Goal: Task Accomplishment & Management: Use online tool/utility

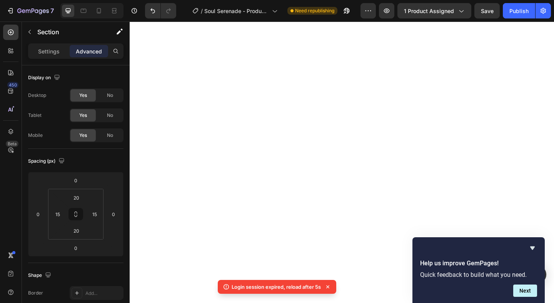
select select "586266087629324991"
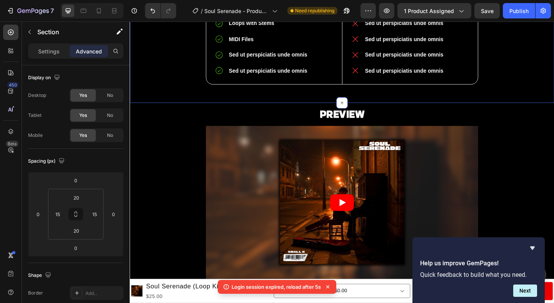
scroll to position [460, 0]
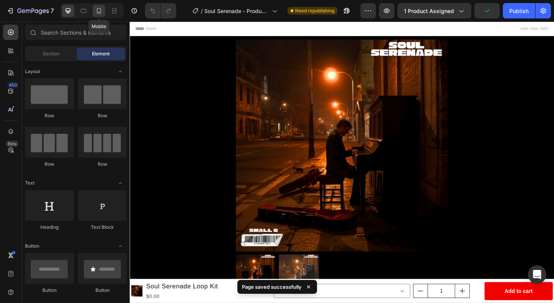
click at [98, 13] on icon at bounding box center [99, 10] width 4 height 5
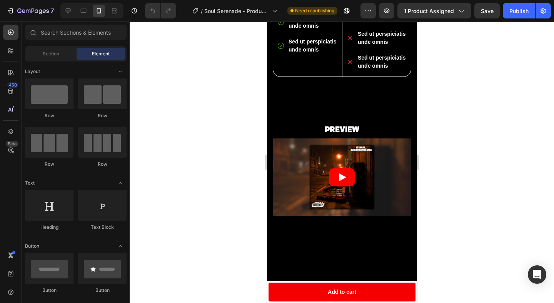
scroll to position [391, 0]
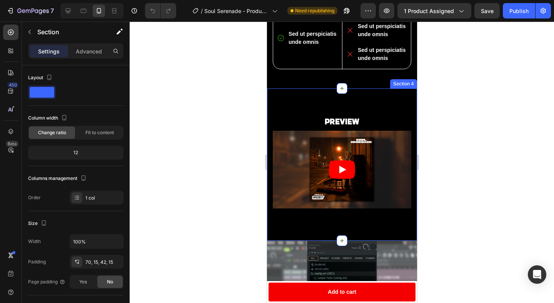
click at [307, 166] on div "PREVIEW Heading Video Row Section 4" at bounding box center [342, 164] width 150 height 153
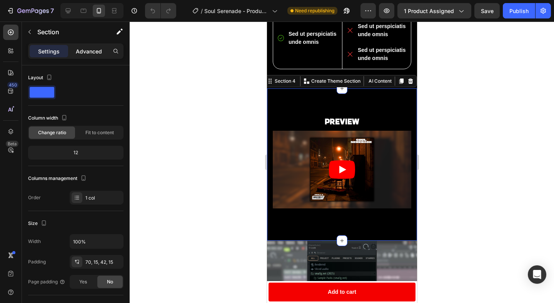
click at [85, 55] on div "Advanced" at bounding box center [89, 51] width 38 height 12
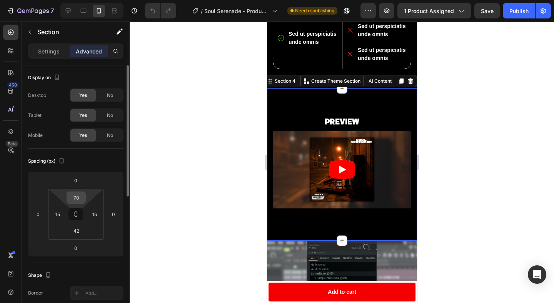
click at [78, 199] on input "70" at bounding box center [75, 198] width 15 height 12
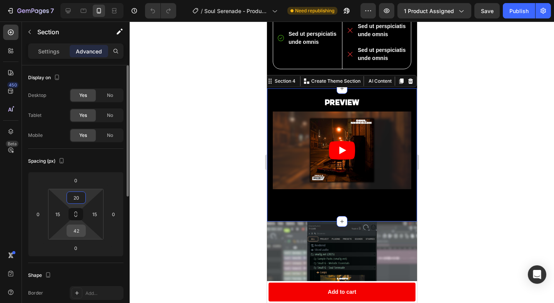
type input "20"
click at [77, 230] on input "42" at bounding box center [75, 231] width 15 height 12
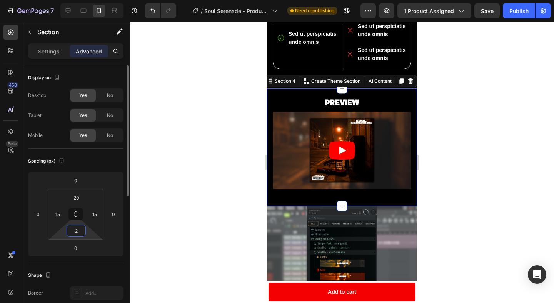
type input "20"
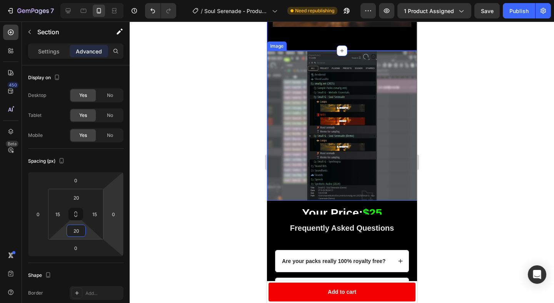
scroll to position [616, 0]
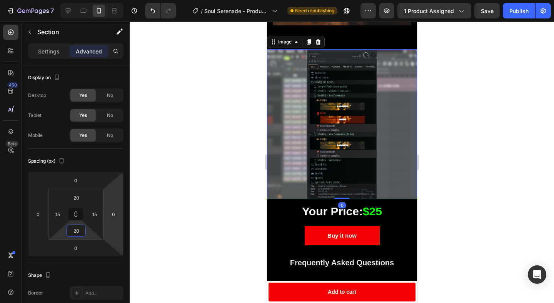
click at [384, 144] on img at bounding box center [342, 124] width 150 height 150
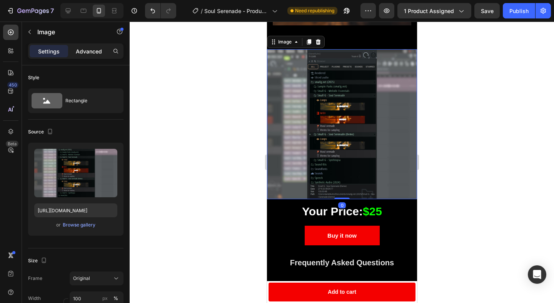
click at [83, 48] on p "Advanced" at bounding box center [89, 51] width 26 height 8
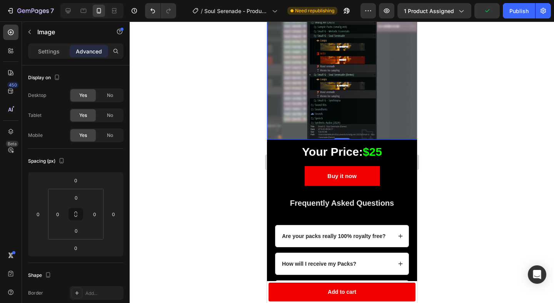
scroll to position [735, 0]
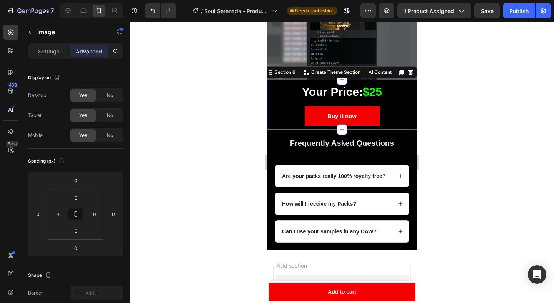
click at [300, 83] on div "Your Price: $25 Heading Buy it now Dynamic Checkout Product Section 6 Create Th…" at bounding box center [342, 105] width 150 height 50
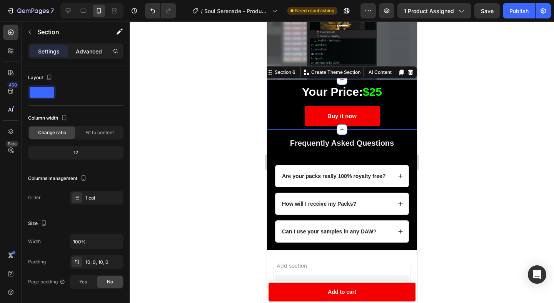
click at [91, 51] on p "Advanced" at bounding box center [89, 51] width 26 height 8
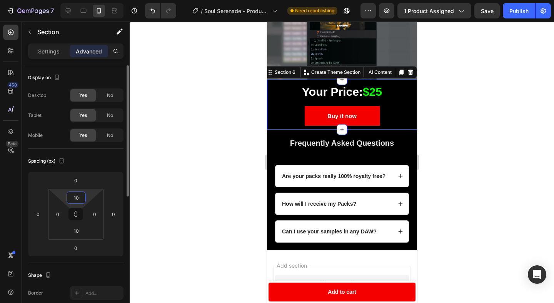
click at [77, 196] on input "10" at bounding box center [75, 198] width 15 height 12
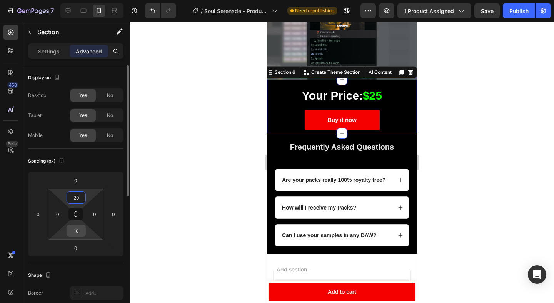
type input "20"
click at [76, 233] on input "10" at bounding box center [75, 231] width 15 height 12
type input "20"
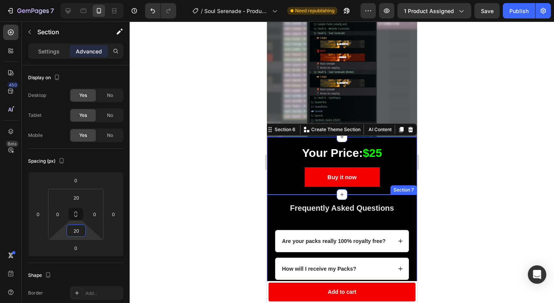
scroll to position [676, 0]
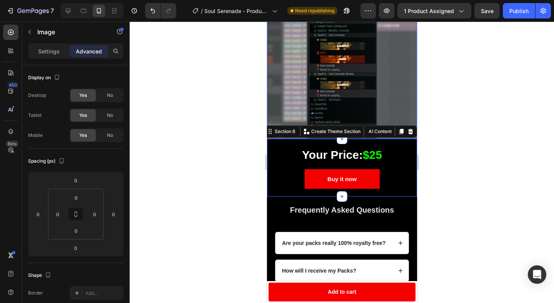
click at [400, 105] on img at bounding box center [342, 64] width 150 height 150
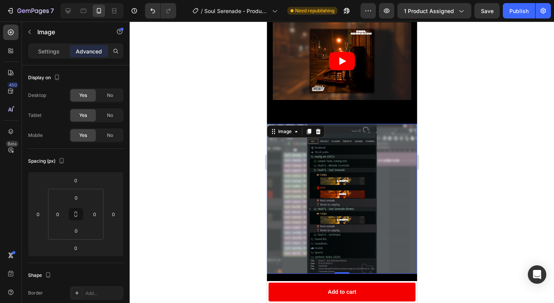
scroll to position [536, 0]
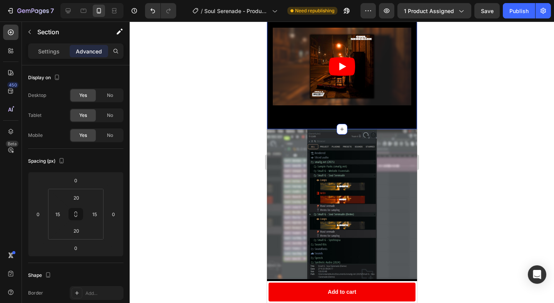
click at [393, 123] on div "PREVIEW Heading Video Row Section 4" at bounding box center [342, 67] width 150 height 125
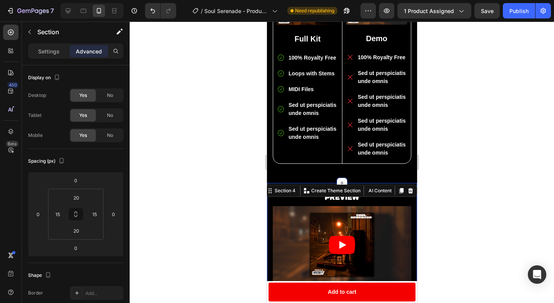
scroll to position [354, 0]
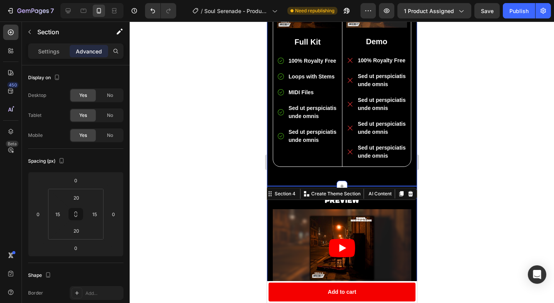
click at [395, 176] on div "Full Kit vs Demo Heading Image Full Kit Text Block 100% Royalty Free Loops with…" at bounding box center [341, 55] width 138 height 248
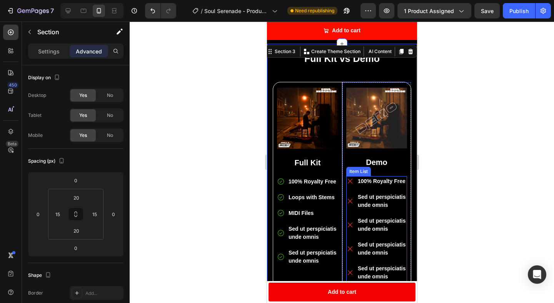
scroll to position [234, 0]
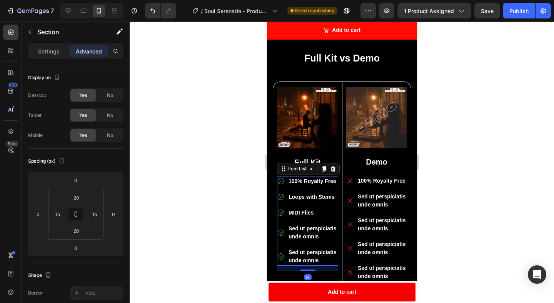
click at [280, 263] on div "Sed ut perspiciatis unde omnis" at bounding box center [307, 256] width 61 height 18
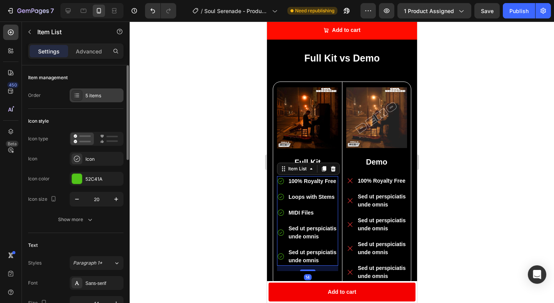
click at [95, 101] on div "5 items" at bounding box center [97, 95] width 54 height 14
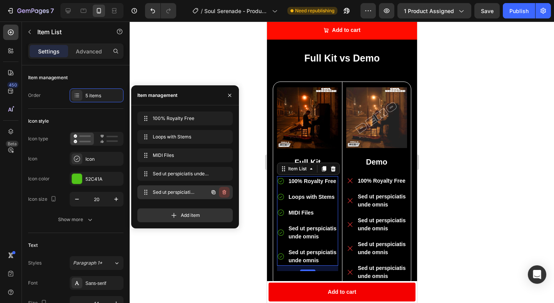
click at [224, 192] on icon "button" at bounding box center [224, 192] width 6 height 6
click at [224, 192] on div "Delete" at bounding box center [219, 192] width 14 height 7
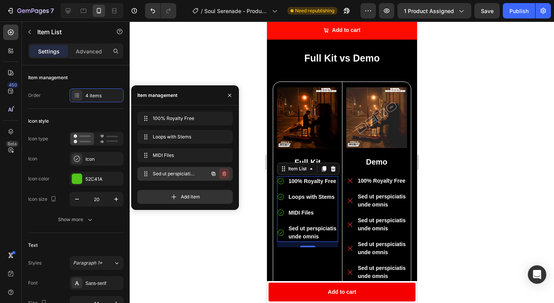
click at [223, 175] on icon "button" at bounding box center [224, 174] width 6 height 6
click at [222, 175] on div "Delete" at bounding box center [219, 173] width 14 height 7
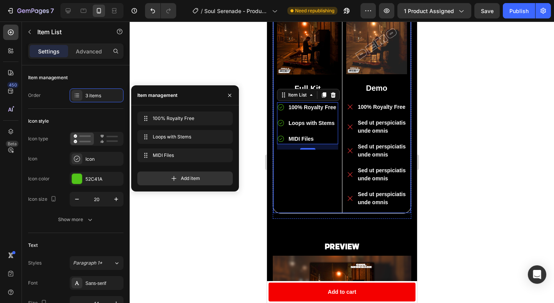
scroll to position [325, 0]
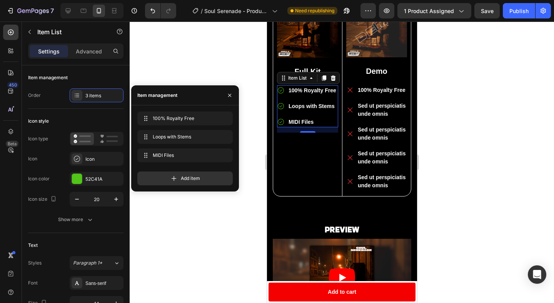
click at [433, 188] on div at bounding box center [342, 163] width 424 height 282
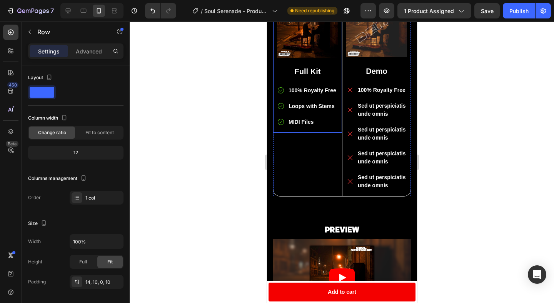
click at [309, 131] on div "Image Full Kit Text Block 100% Royalty Free Loops with Stems MIDI Files Item Li…" at bounding box center [307, 62] width 69 height 142
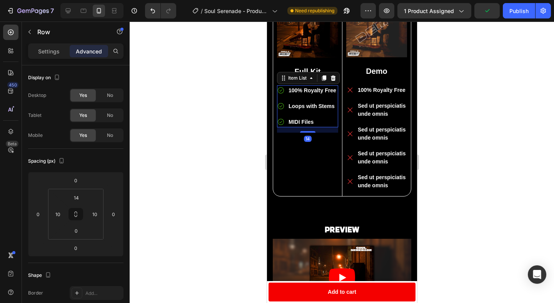
click at [280, 87] on icon at bounding box center [281, 91] width 8 height 8
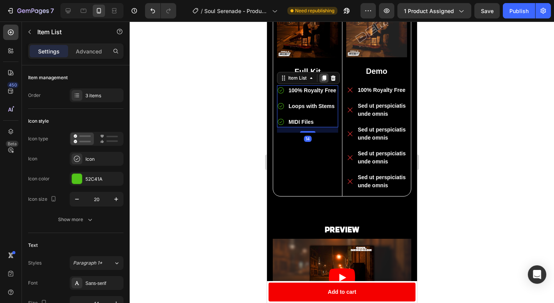
click at [325, 77] on icon at bounding box center [324, 77] width 4 height 5
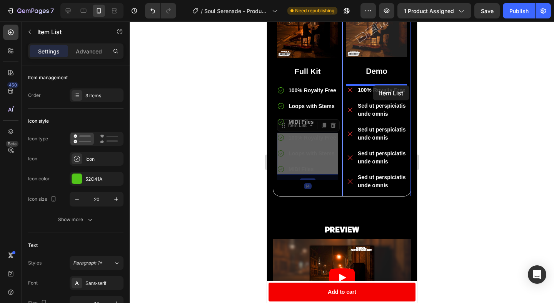
drag, startPoint x: 282, startPoint y: 124, endPoint x: 372, endPoint y: 85, distance: 98.6
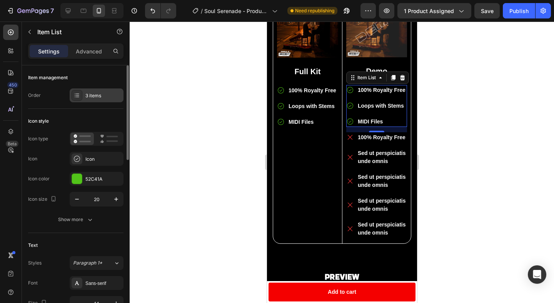
click at [102, 97] on div "3 items" at bounding box center [103, 95] width 36 height 7
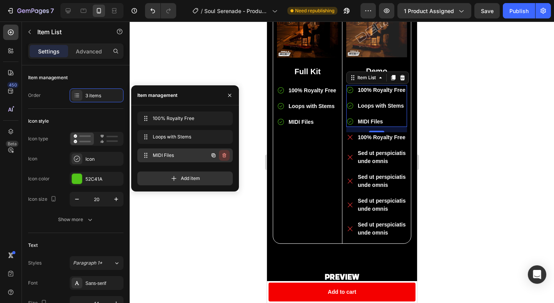
click at [225, 155] on icon "button" at bounding box center [224, 155] width 4 height 5
click at [225, 155] on div "Delete" at bounding box center [219, 155] width 14 height 7
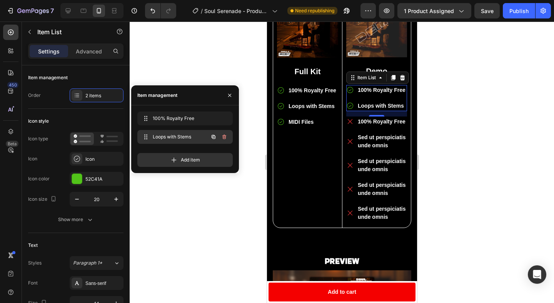
click at [227, 138] on button "button" at bounding box center [224, 137] width 11 height 11
click at [227, 138] on button "Delete" at bounding box center [218, 137] width 21 height 11
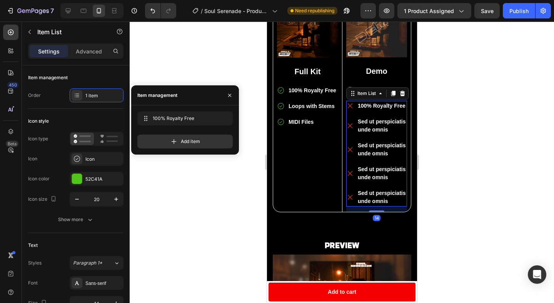
click at [372, 104] on p "100% Royalty Free" at bounding box center [381, 106] width 48 height 8
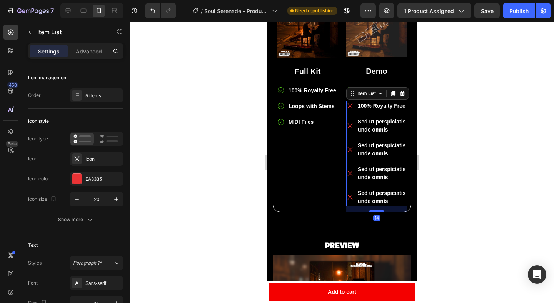
click at [373, 107] on p "100% Royalty Free" at bounding box center [381, 106] width 48 height 8
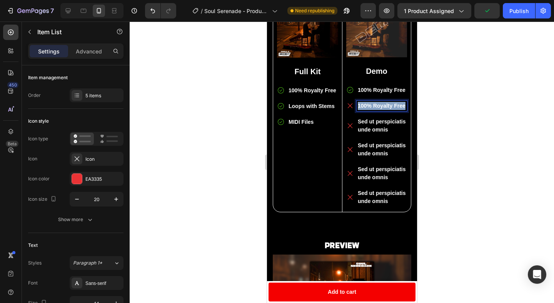
click at [373, 107] on p "100% Royalty Free" at bounding box center [381, 106] width 48 height 8
click at [457, 117] on div at bounding box center [342, 163] width 424 height 282
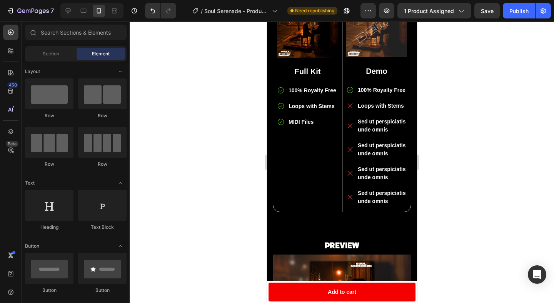
click at [455, 124] on div at bounding box center [342, 163] width 424 height 282
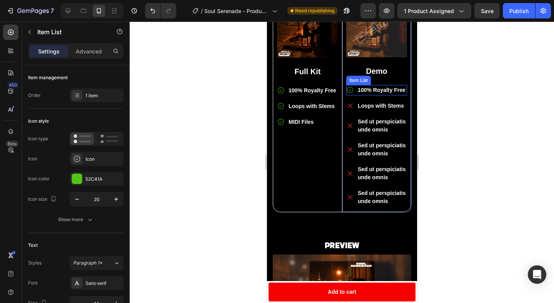
click at [398, 92] on p "100% Royalty Free" at bounding box center [381, 90] width 48 height 8
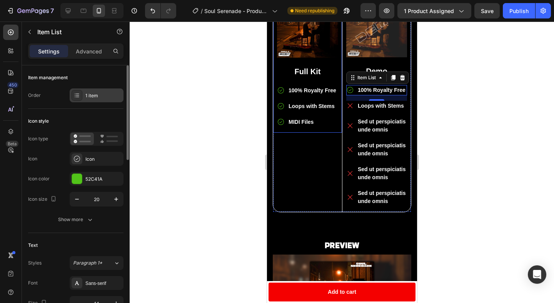
click at [100, 94] on div "1 item" at bounding box center [103, 95] width 36 height 7
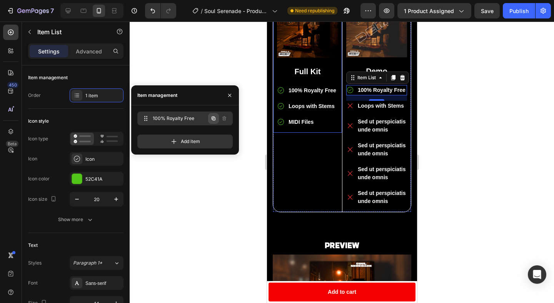
click at [213, 119] on icon "button" at bounding box center [213, 118] width 6 height 6
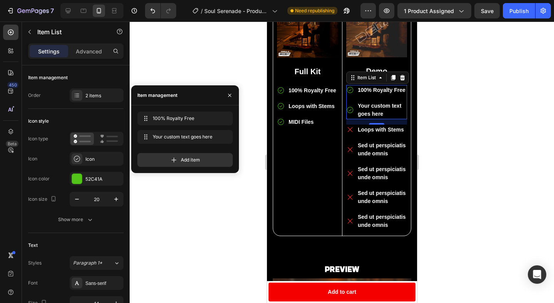
click at [433, 123] on div at bounding box center [342, 163] width 424 height 282
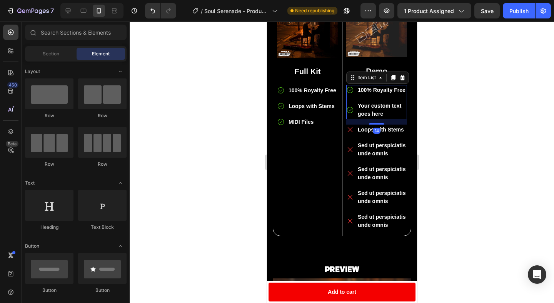
click at [364, 108] on div "Your custom text goes here" at bounding box center [381, 110] width 50 height 18
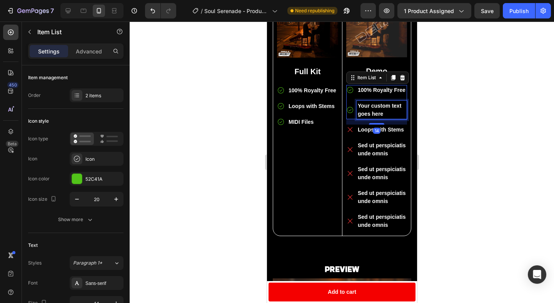
click at [375, 109] on div "Your custom text goes here" at bounding box center [381, 110] width 50 height 18
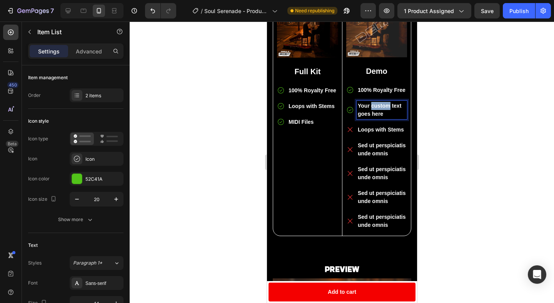
click at [375, 109] on p "Your custom text goes here" at bounding box center [381, 110] width 48 height 16
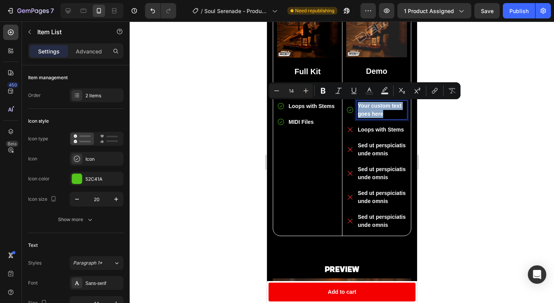
click at [375, 109] on p "Your custom text goes here" at bounding box center [381, 110] width 48 height 16
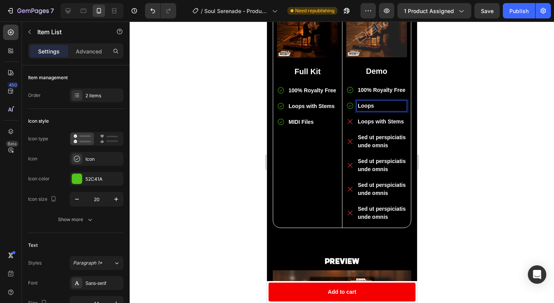
click at [458, 117] on div at bounding box center [342, 163] width 424 height 282
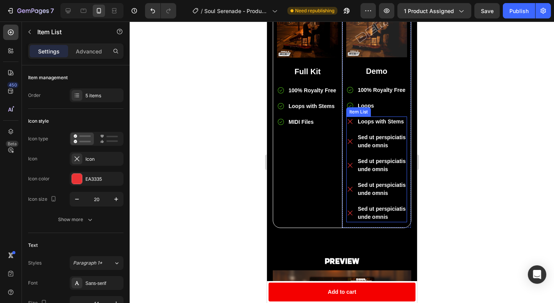
click at [381, 120] on p "Loops with Stems" at bounding box center [381, 122] width 48 height 8
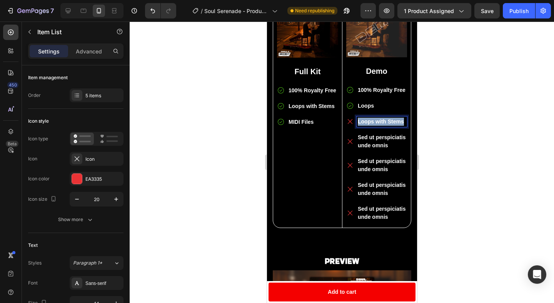
click at [381, 120] on p "Loops with Stems" at bounding box center [381, 122] width 48 height 8
click at [493, 138] on div at bounding box center [342, 163] width 424 height 282
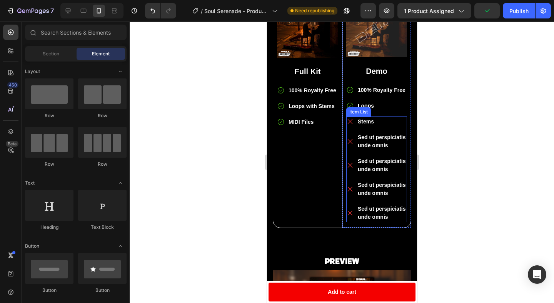
click at [374, 140] on p "Sed ut perspiciatis unde omnis" at bounding box center [381, 141] width 48 height 16
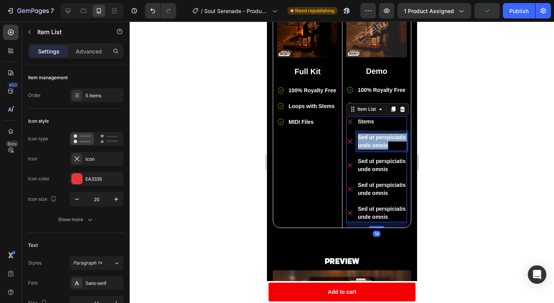
click at [374, 140] on p "Sed ut perspiciatis unde omnis" at bounding box center [381, 141] width 48 height 16
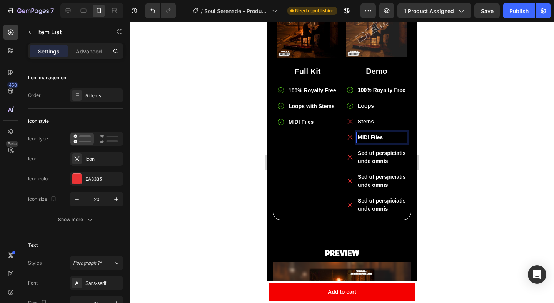
click at [461, 132] on div at bounding box center [342, 163] width 424 height 282
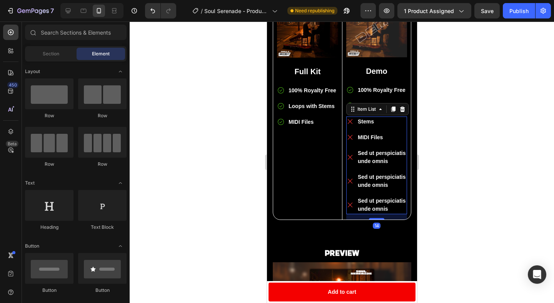
click at [406, 117] on div "Stems" at bounding box center [381, 122] width 50 height 10
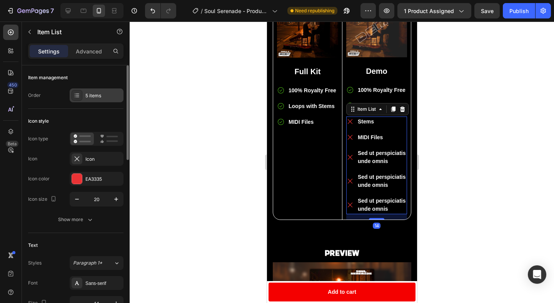
click at [86, 96] on div "5 items" at bounding box center [103, 95] width 36 height 7
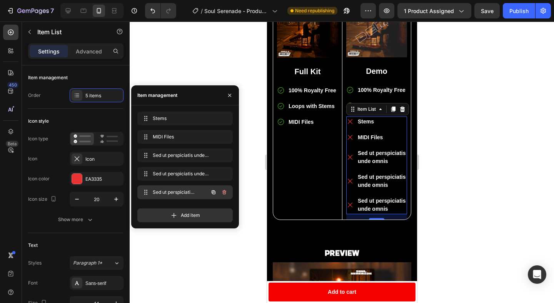
click at [227, 191] on button "button" at bounding box center [224, 192] width 11 height 11
click at [225, 192] on div "Delete" at bounding box center [219, 192] width 14 height 7
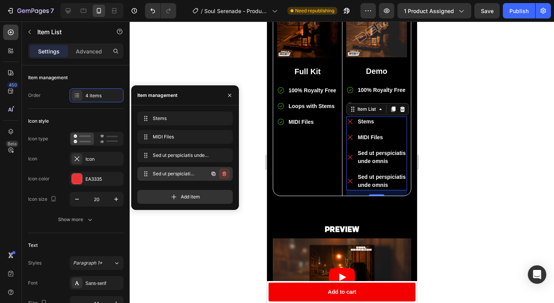
click at [225, 174] on icon "button" at bounding box center [225, 174] width 0 height 2
click at [225, 174] on div "Delete" at bounding box center [219, 173] width 14 height 7
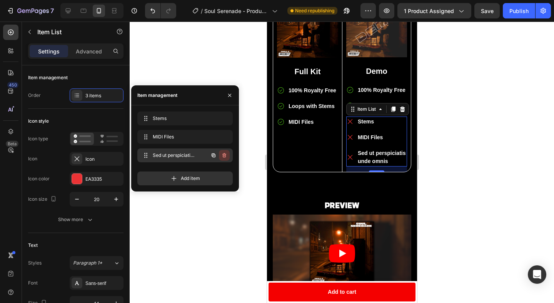
click at [225, 159] on button "button" at bounding box center [224, 155] width 11 height 11
click at [222, 157] on div "Delete" at bounding box center [219, 155] width 14 height 7
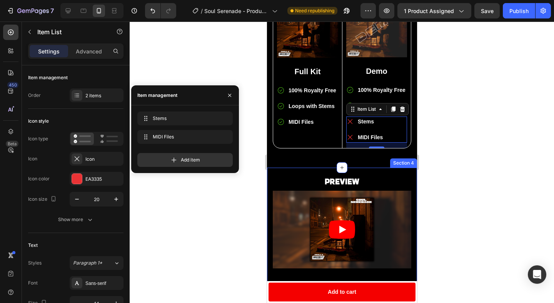
click at [449, 161] on div at bounding box center [342, 163] width 424 height 282
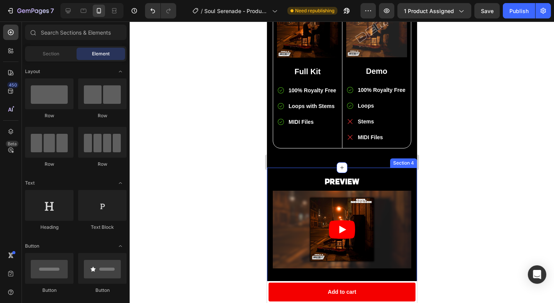
click at [461, 159] on div at bounding box center [342, 163] width 424 height 282
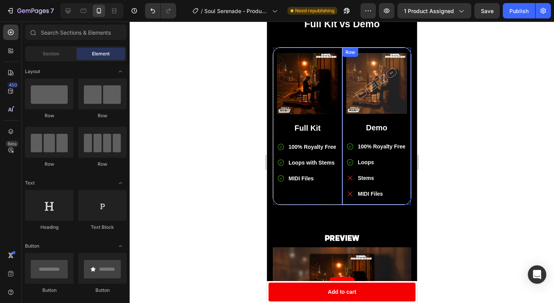
scroll to position [267, 0]
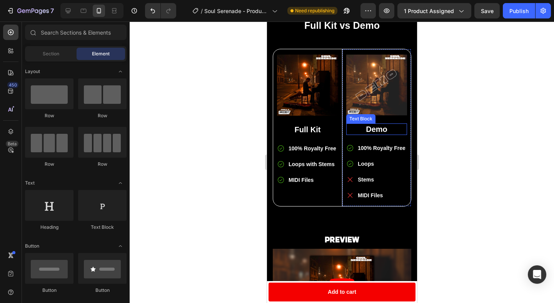
click at [470, 140] on div at bounding box center [342, 163] width 424 height 282
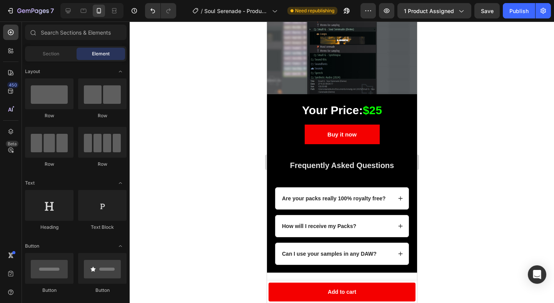
scroll to position [688, 0]
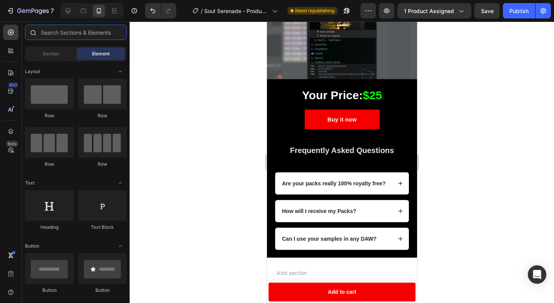
click at [48, 33] on input "text" at bounding box center [76, 32] width 102 height 15
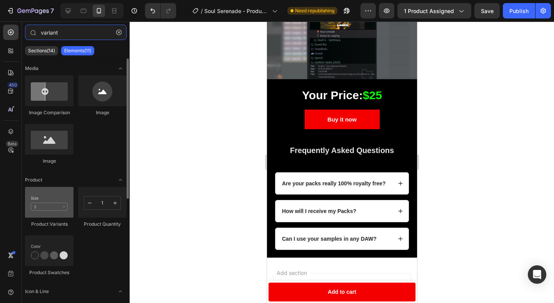
type input "variant"
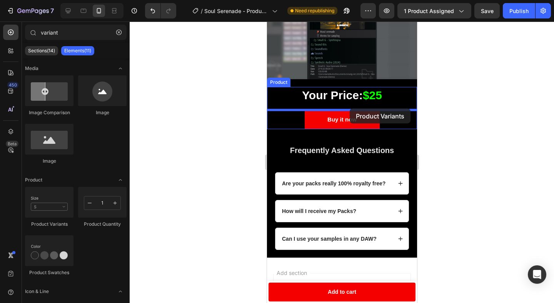
drag, startPoint x: 322, startPoint y: 219, endPoint x: 349, endPoint y: 108, distance: 113.8
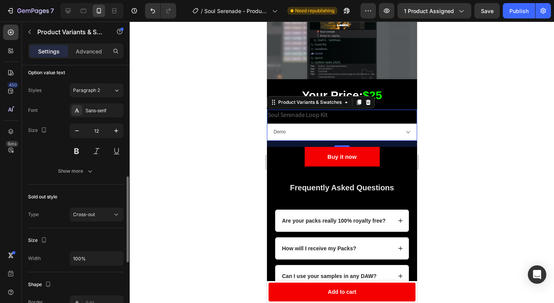
scroll to position [330, 0]
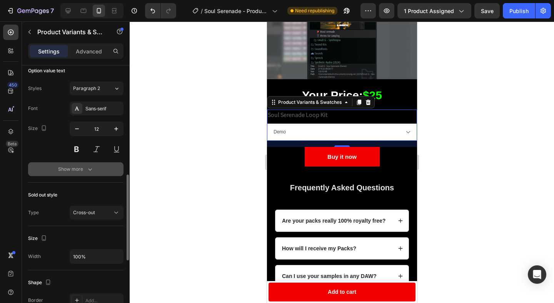
click at [88, 169] on icon "button" at bounding box center [90, 169] width 4 height 2
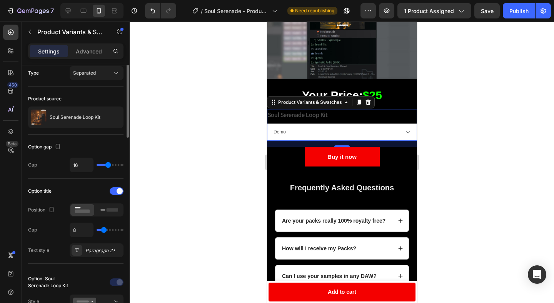
scroll to position [0, 0]
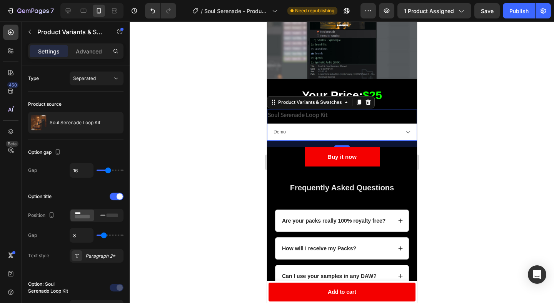
click at [473, 135] on div at bounding box center [342, 163] width 424 height 282
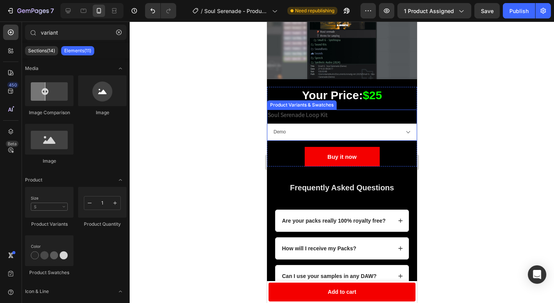
click at [458, 113] on div at bounding box center [342, 163] width 424 height 282
click at [474, 129] on div at bounding box center [342, 163] width 424 height 282
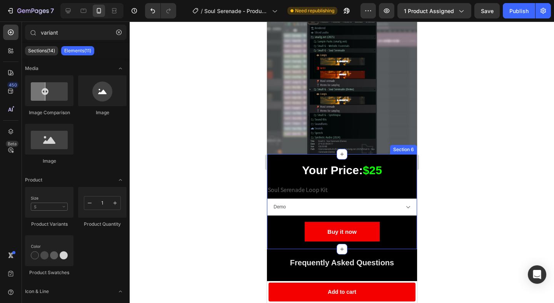
scroll to position [614, 0]
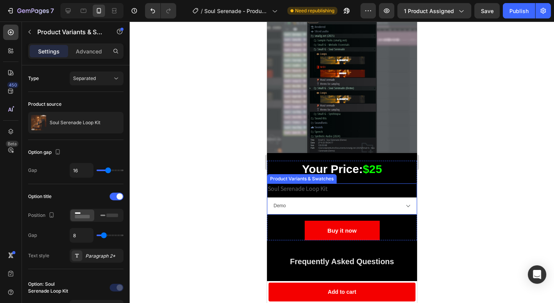
click at [351, 193] on div "Soul Serenade Loop Kit Demo Full Kit" at bounding box center [342, 198] width 150 height 31
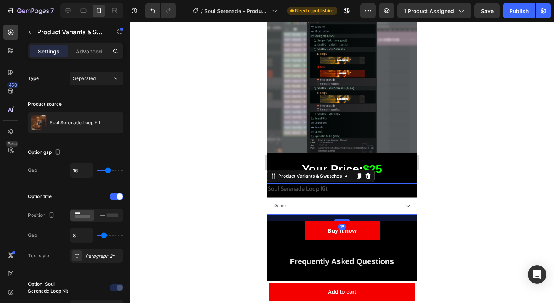
click at [315, 188] on legend "Soul Serenade Loop Kit" at bounding box center [297, 188] width 61 height 11
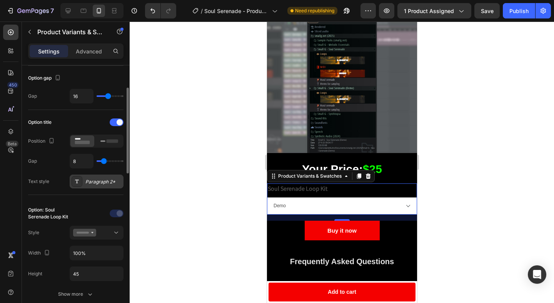
scroll to position [75, 0]
click at [104, 180] on div "Paragraph 2*" at bounding box center [103, 181] width 36 height 7
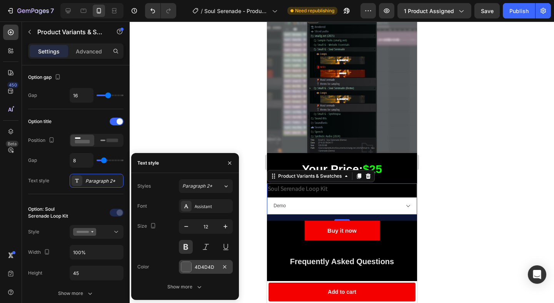
click at [187, 267] on div at bounding box center [186, 267] width 10 height 10
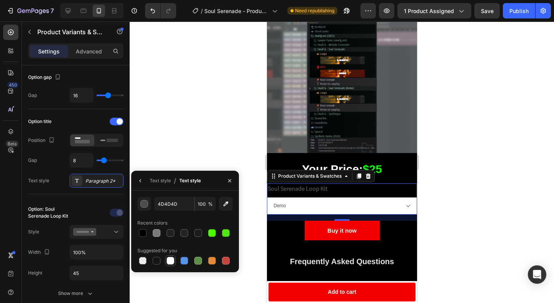
click at [174, 263] on div at bounding box center [170, 260] width 9 height 9
type input "FFFFFF"
click at [230, 179] on icon "button" at bounding box center [230, 181] width 6 height 6
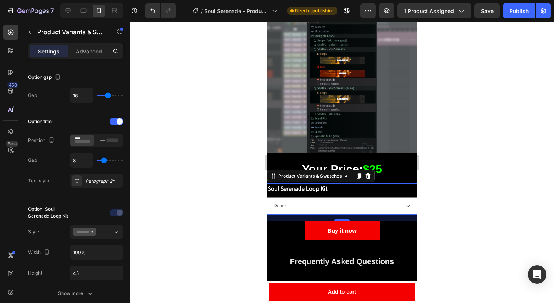
click at [453, 182] on div at bounding box center [342, 163] width 424 height 282
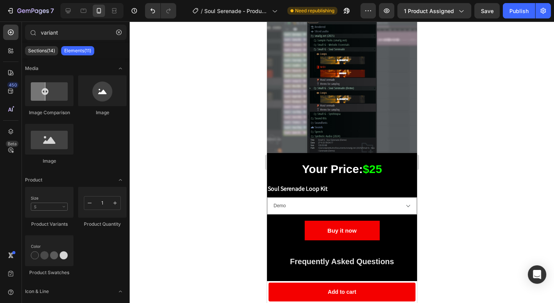
click at [453, 182] on div at bounding box center [342, 163] width 424 height 282
click at [408, 207] on select "Demo Full Kit" at bounding box center [342, 205] width 150 height 17
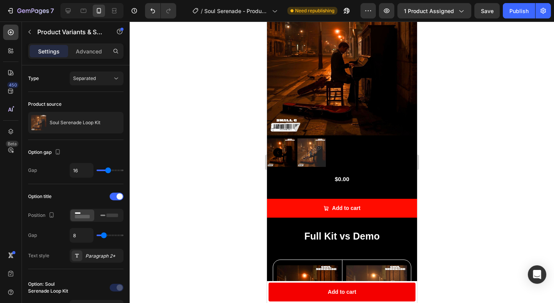
scroll to position [62, 0]
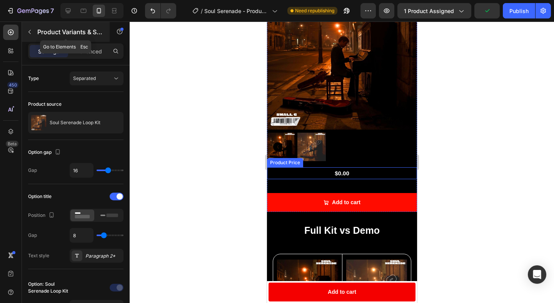
click at [31, 38] on button "button" at bounding box center [29, 32] width 12 height 12
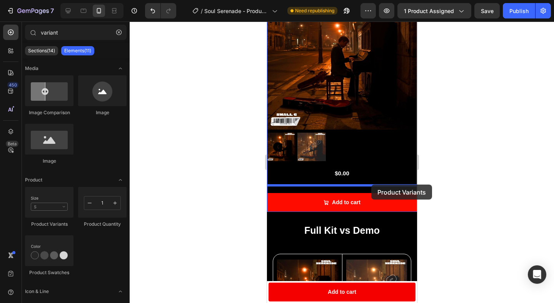
drag, startPoint x: 317, startPoint y: 224, endPoint x: 371, endPoint y: 185, distance: 66.5
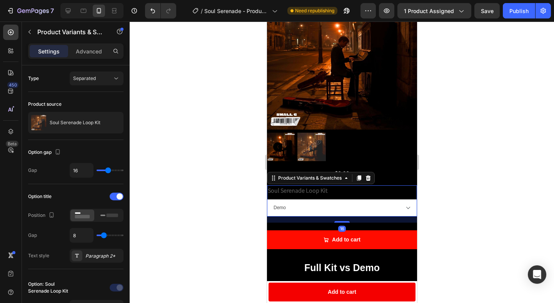
click at [293, 188] on legend "Soul Serenade Loop Kit" at bounding box center [297, 190] width 61 height 11
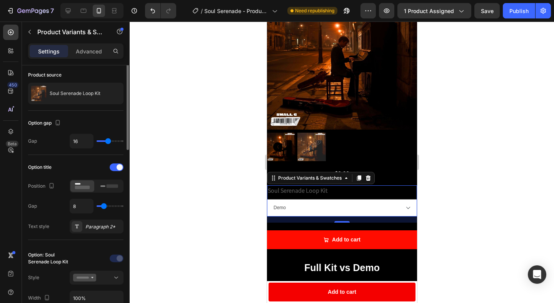
scroll to position [38, 0]
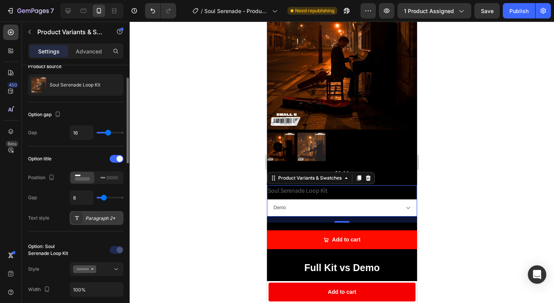
click at [97, 218] on div "Paragraph 2*" at bounding box center [103, 218] width 36 height 7
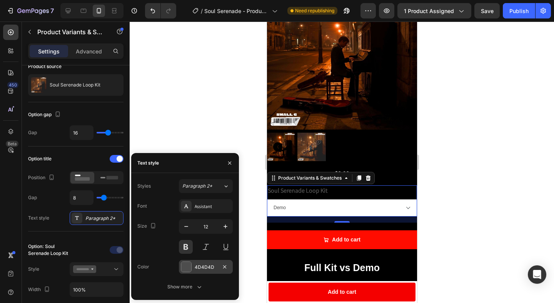
click at [187, 270] on div at bounding box center [186, 267] width 10 height 10
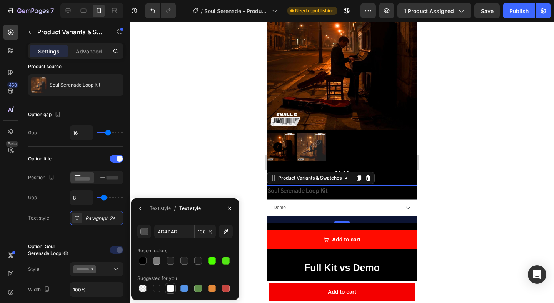
click at [174, 286] on div at bounding box center [171, 289] width 8 height 8
type input "FFFFFF"
click at [227, 212] on button "button" at bounding box center [229, 208] width 12 height 12
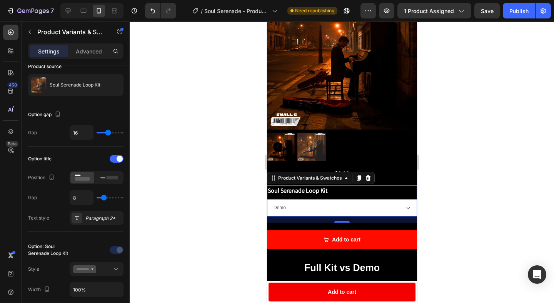
click at [457, 217] on div at bounding box center [342, 163] width 424 height 282
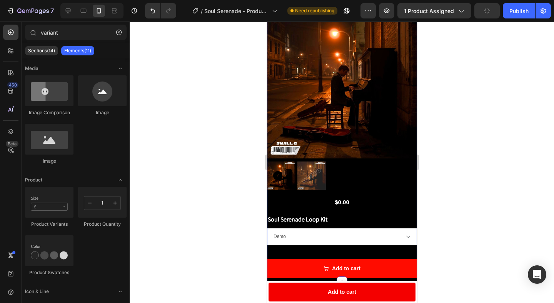
scroll to position [0, 0]
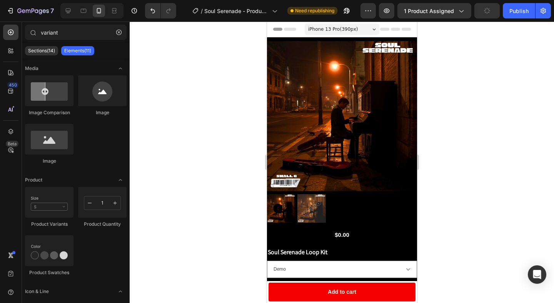
click at [488, 82] on div at bounding box center [342, 163] width 424 height 282
click at [68, 11] on icon at bounding box center [68, 10] width 5 height 5
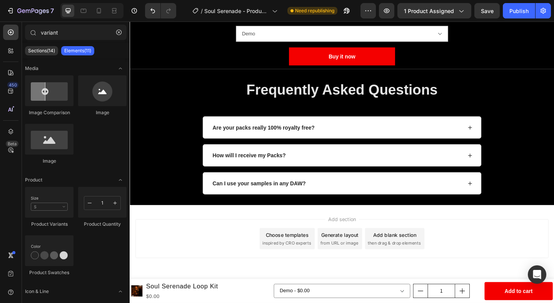
scroll to position [1189, 0]
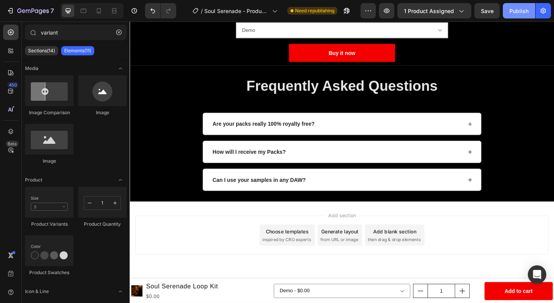
click at [527, 11] on div "Publish" at bounding box center [518, 11] width 19 height 8
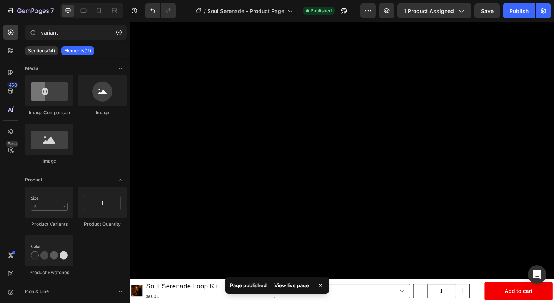
scroll to position [0, 0]
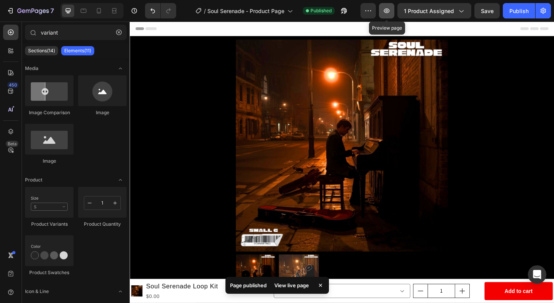
click at [390, 9] on icon "button" at bounding box center [387, 11] width 8 height 8
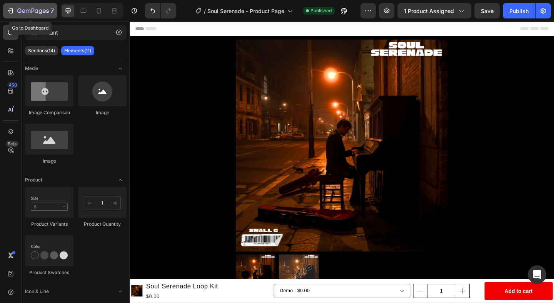
click at [53, 12] on p "7" at bounding box center [51, 10] width 3 height 9
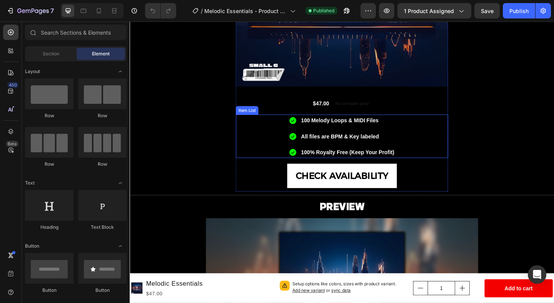
scroll to position [186, 0]
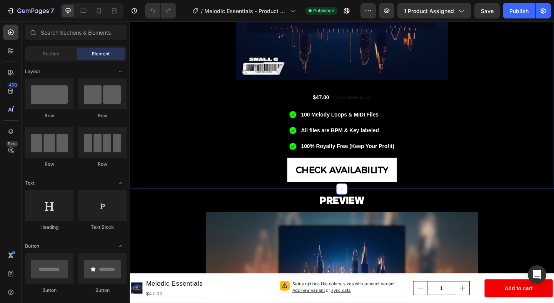
click at [504, 185] on div "Product Images $47.00 Product Price Product Price No compare price Product Pric…" at bounding box center [361, 27] width 462 height 345
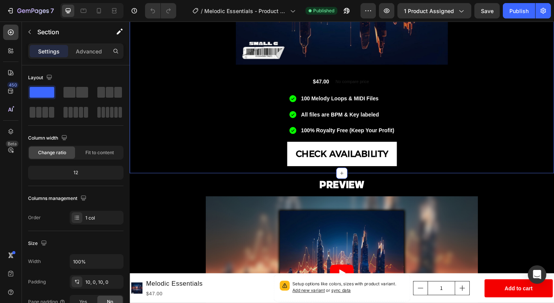
scroll to position [232, 0]
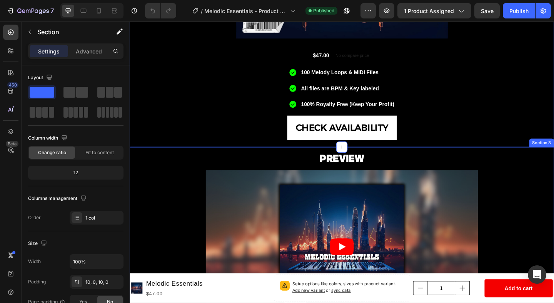
click at [536, 172] on div "PREVIEW Heading Video Row" at bounding box center [360, 265] width 450 height 206
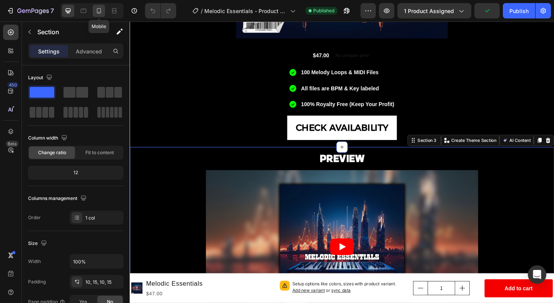
click at [99, 15] on div at bounding box center [99, 11] width 12 height 12
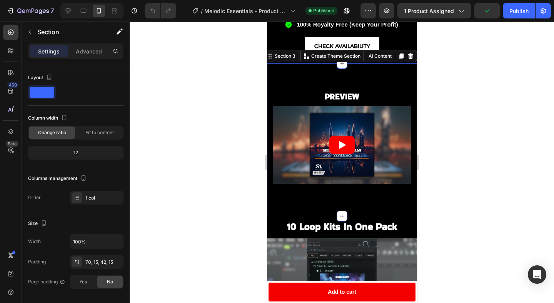
scroll to position [247, 0]
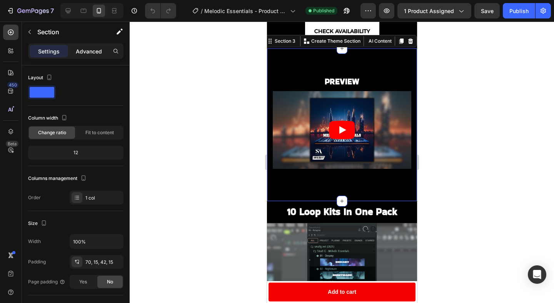
click at [87, 48] on p "Advanced" at bounding box center [89, 51] width 26 height 8
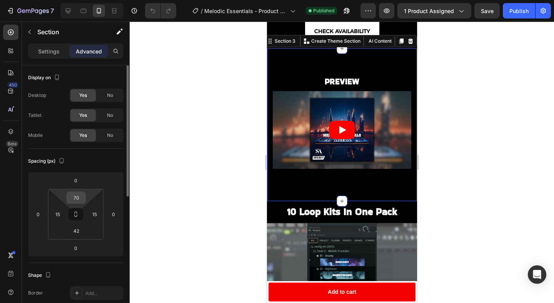
click at [77, 193] on input "70" at bounding box center [75, 198] width 15 height 12
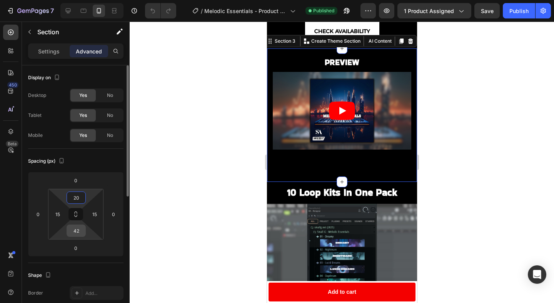
type input "20"
click at [78, 230] on input "42" at bounding box center [75, 231] width 15 height 12
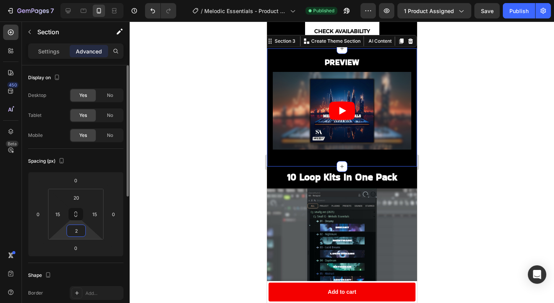
type input "20"
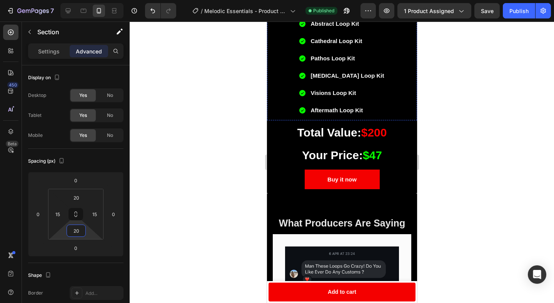
scroll to position [648, 0]
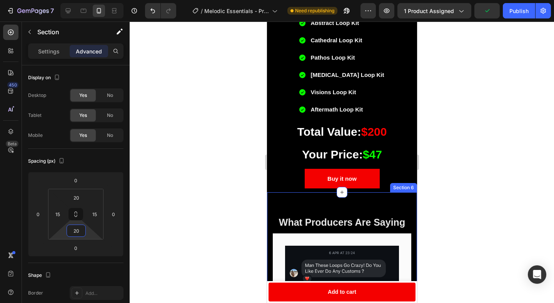
click at [392, 202] on div "What Producers Are Saying Heading Image Row Image Row Image Row Image Row Carou…" at bounding box center [342, 260] width 150 height 137
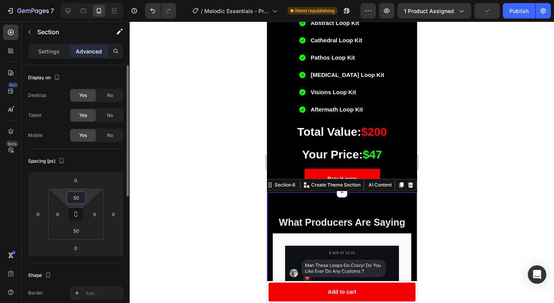
click at [75, 200] on input "50" at bounding box center [75, 198] width 15 height 12
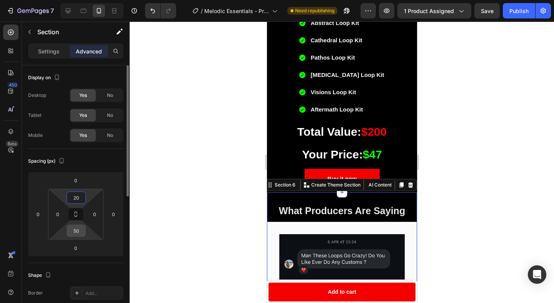
type input "20"
click at [78, 232] on input "50" at bounding box center [75, 231] width 15 height 12
type input "20"
click at [486, 180] on div at bounding box center [342, 163] width 424 height 282
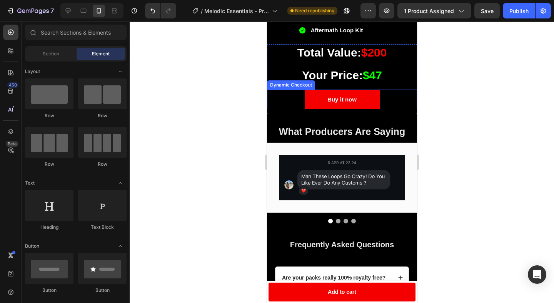
scroll to position [730, 0]
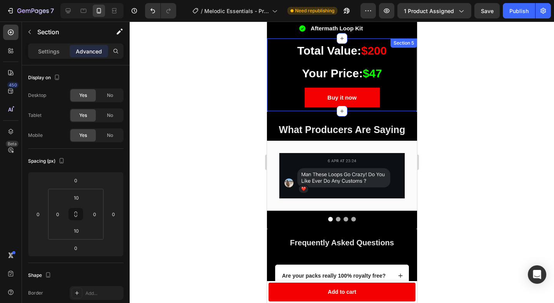
click at [276, 110] on div "Total Value: $200 Heading Your Price: $47 Heading Buy it now Dynamic Checkout P…" at bounding box center [342, 74] width 150 height 73
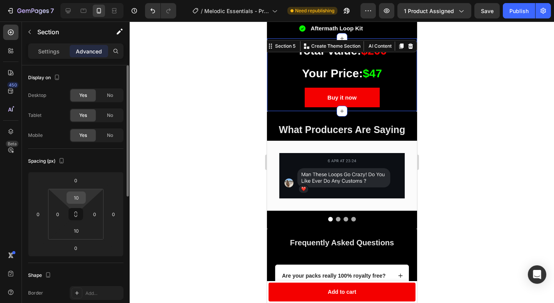
click at [78, 198] on input "10" at bounding box center [75, 198] width 15 height 12
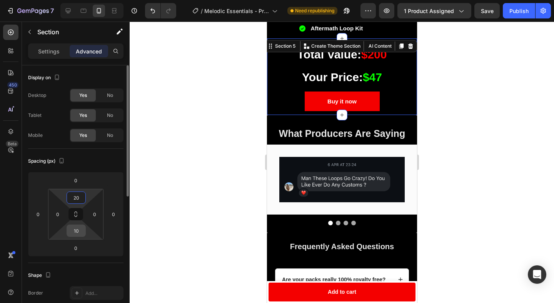
type input "20"
click at [77, 234] on input "10" at bounding box center [75, 231] width 15 height 12
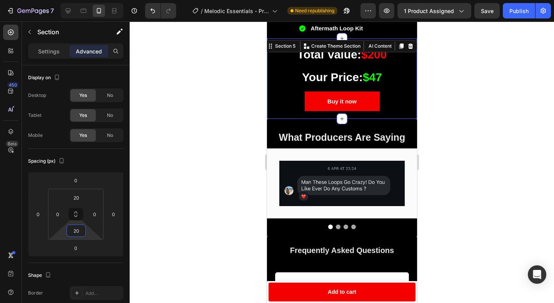
type input "20"
click at [491, 188] on div at bounding box center [342, 163] width 424 height 282
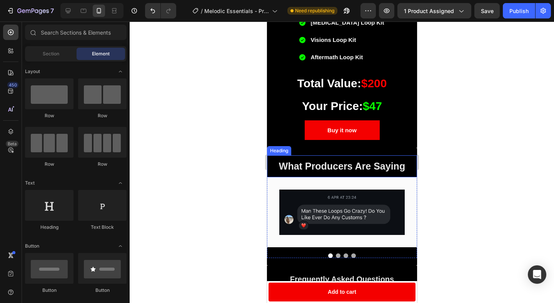
scroll to position [708, 0]
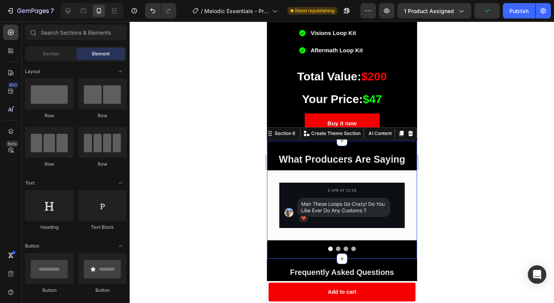
click at [405, 143] on div "What Producers Are Saying Heading Image Row Image Row Image Row Image Row Carou…" at bounding box center [342, 200] width 150 height 118
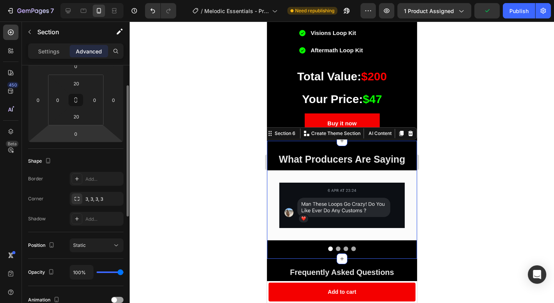
scroll to position [123, 0]
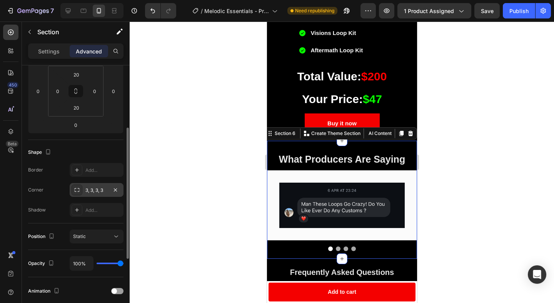
click at [79, 188] on icon at bounding box center [77, 190] width 6 height 6
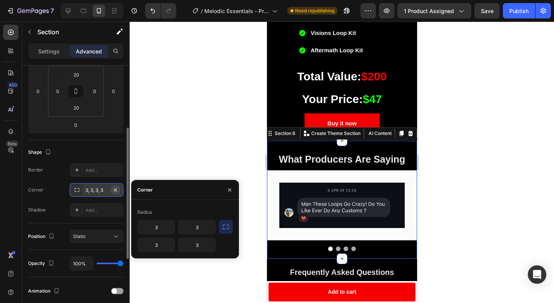
click at [117, 189] on icon "button" at bounding box center [115, 190] width 6 height 6
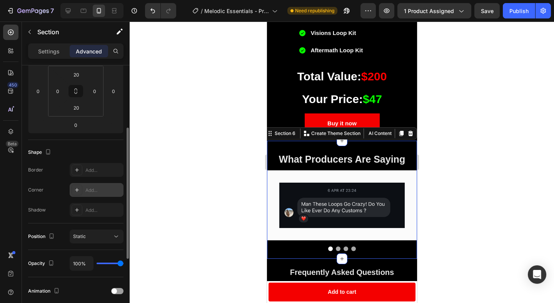
click at [187, 145] on div at bounding box center [342, 163] width 424 height 282
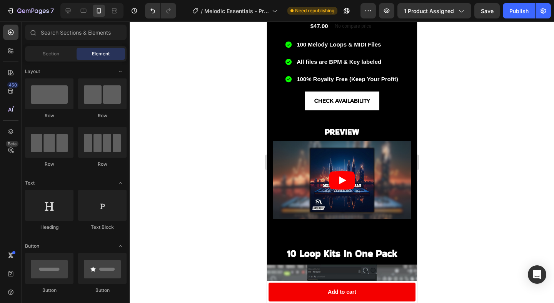
scroll to position [191, 0]
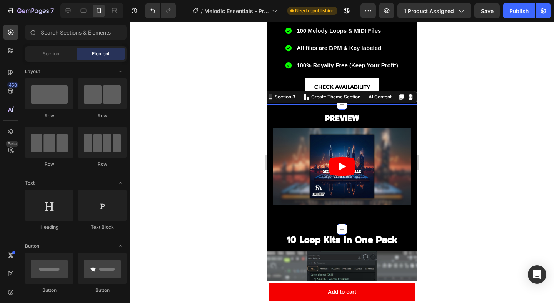
click at [356, 225] on div "PREVIEW Heading Video Row Section 3 Create Theme Section AI Content Write with …" at bounding box center [342, 166] width 150 height 125
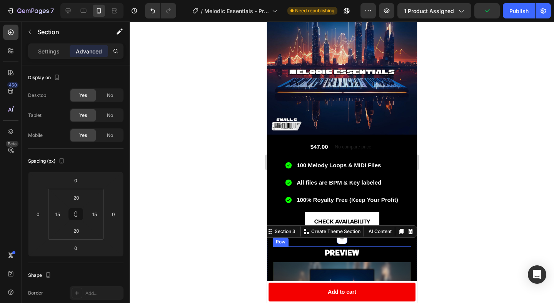
scroll to position [0, 0]
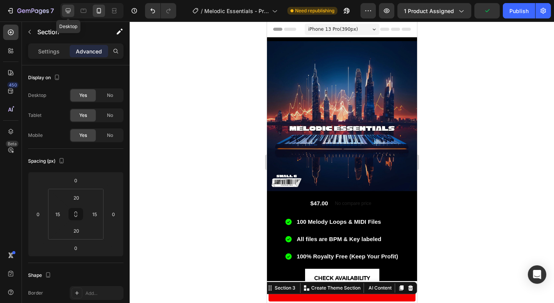
click at [67, 12] on icon at bounding box center [68, 10] width 5 height 5
type input "10"
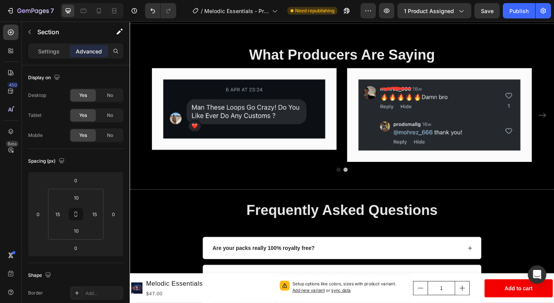
scroll to position [990, 0]
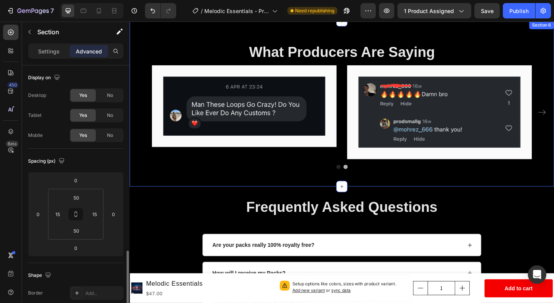
click at [243, 199] on div "What Producers Are Saying Heading Image Row Image Row Image Row Image Row Carou…" at bounding box center [361, 111] width 462 height 180
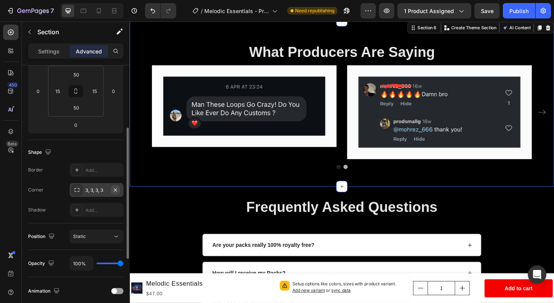
click at [116, 189] on icon "button" at bounding box center [115, 189] width 3 height 3
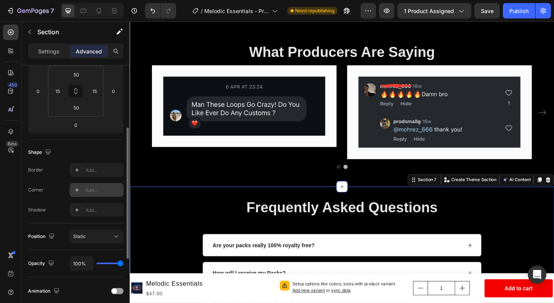
click at [202, 233] on div "Frequently Asked Questions Heading Are your packs really 100% royalty free? How…" at bounding box center [360, 275] width 446 height 125
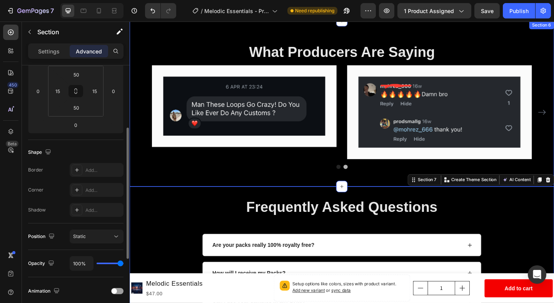
click at [214, 199] on div "What Producers Are Saying Heading Image Row Image Row Image Row Image Row Carou…" at bounding box center [361, 111] width 462 height 180
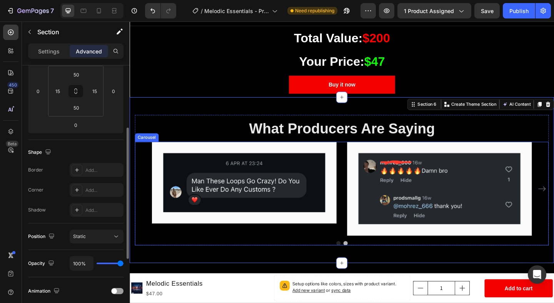
scroll to position [903, 0]
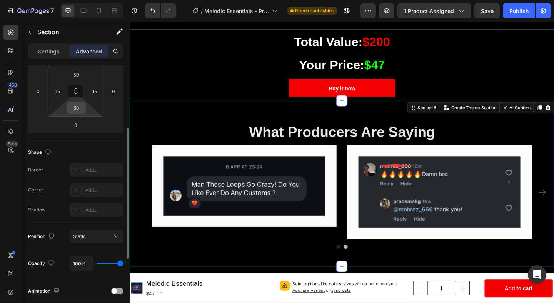
click at [77, 110] on input "50" at bounding box center [75, 108] width 15 height 12
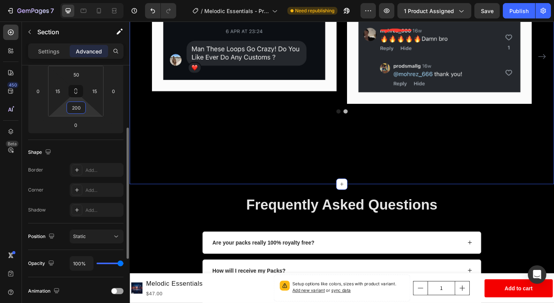
click at [78, 111] on input "200" at bounding box center [75, 108] width 15 height 12
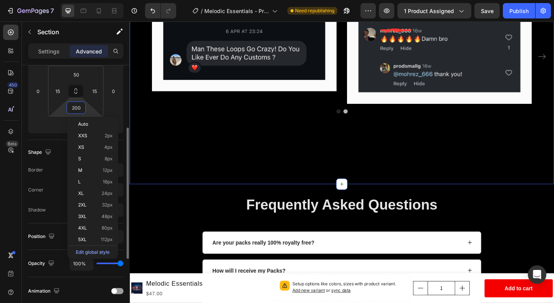
click at [78, 111] on input "200" at bounding box center [75, 108] width 15 height 12
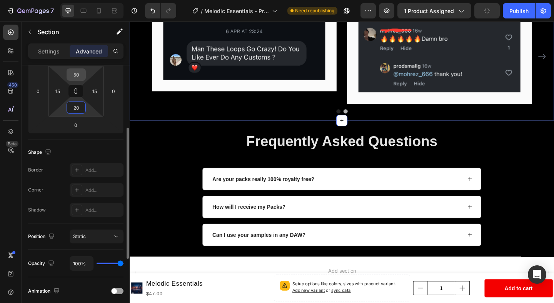
type input "20"
click at [77, 73] on input "50" at bounding box center [75, 75] width 15 height 12
type input "20"
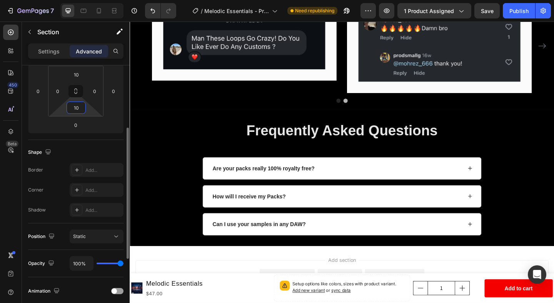
click at [76, 107] on input "10" at bounding box center [75, 108] width 15 height 12
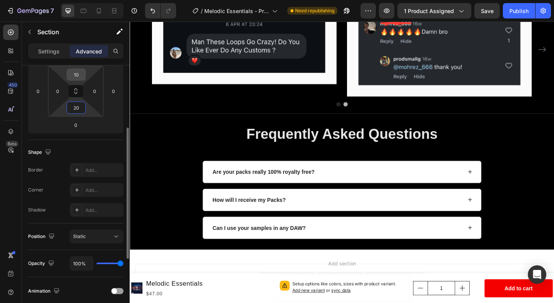
type input "20"
click at [77, 73] on input "10" at bounding box center [75, 75] width 15 height 12
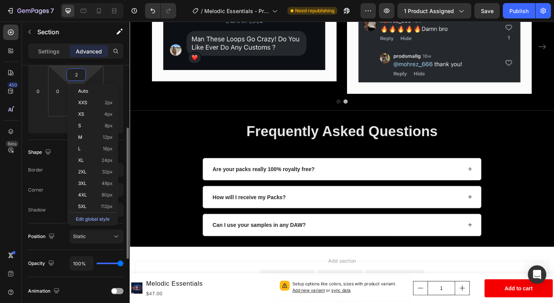
type input "20"
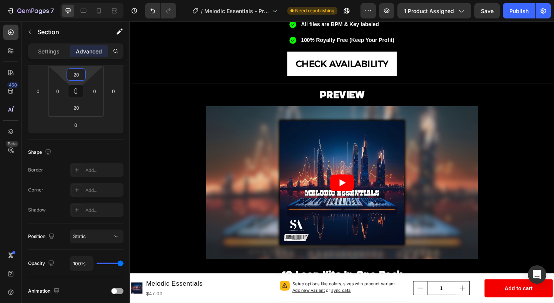
scroll to position [292, 0]
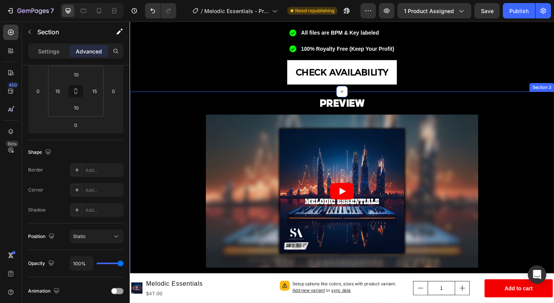
click at [190, 108] on div "PREVIEW Heading Video Row" at bounding box center [360, 205] width 450 height 206
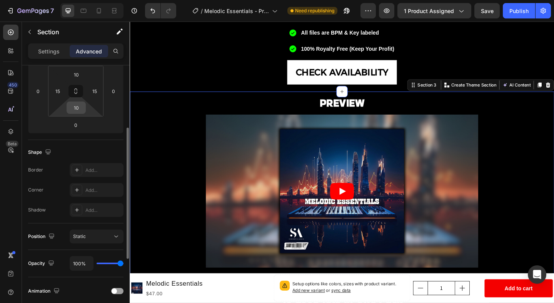
click at [78, 108] on input "10" at bounding box center [75, 108] width 15 height 12
type input "20"
click at [78, 78] on input "10" at bounding box center [75, 75] width 15 height 12
type input "20"
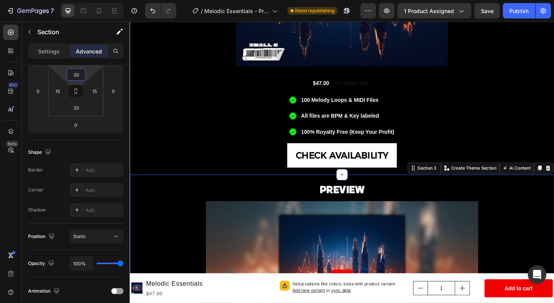
scroll to position [177, 0]
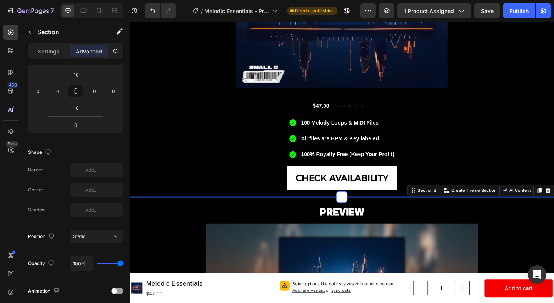
click at [203, 200] on div "Product Images $47.00 Product Price Product Price No compare price Product Pric…" at bounding box center [361, 36] width 462 height 345
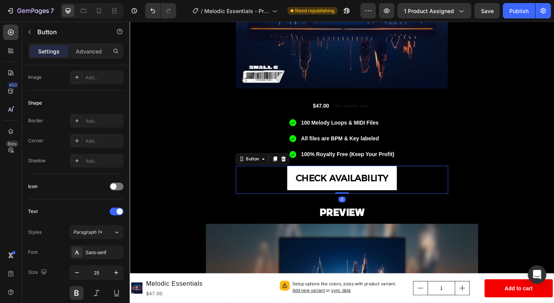
click at [282, 196] on div "CHECK AVAILABILITY Button 0" at bounding box center [360, 193] width 231 height 30
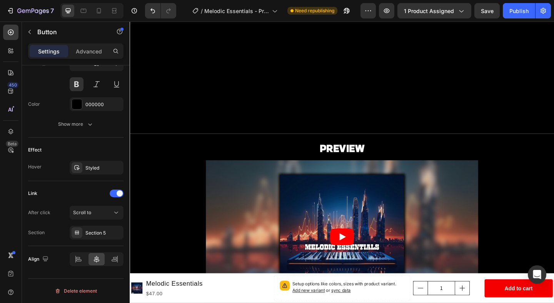
scroll to position [0, 0]
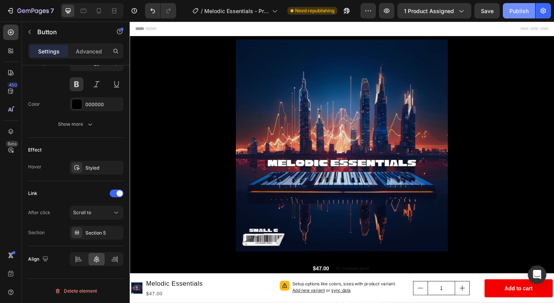
click at [514, 12] on div "Publish" at bounding box center [518, 11] width 19 height 8
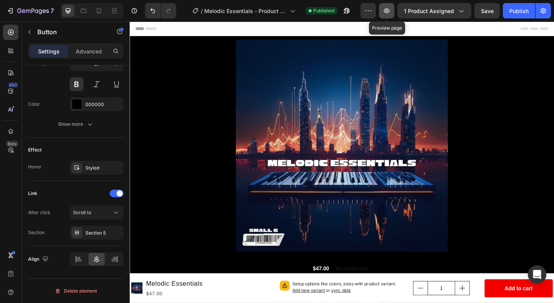
click at [390, 8] on icon "button" at bounding box center [387, 11] width 8 height 8
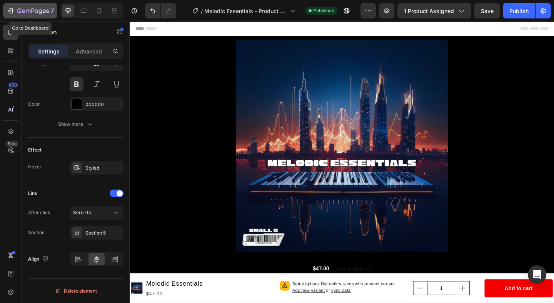
click at [9, 10] on icon "button" at bounding box center [9, 11] width 3 height 2
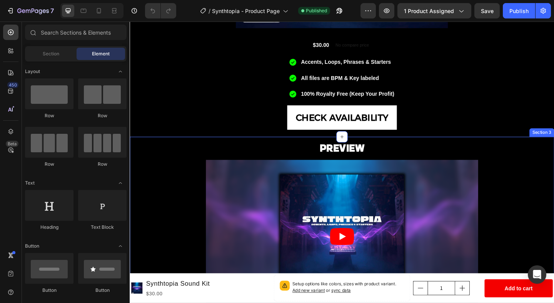
scroll to position [258, 0]
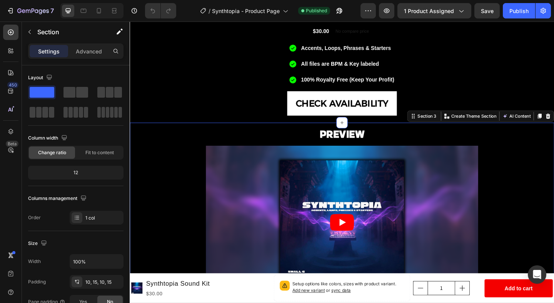
click at [549, 146] on div "PREVIEW Heading Video Row" at bounding box center [360, 238] width 450 height 206
click at [84, 46] on div "Advanced" at bounding box center [89, 51] width 38 height 12
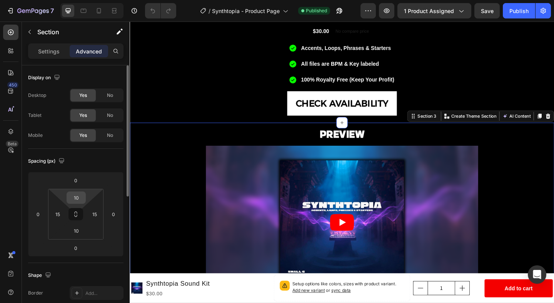
click at [76, 200] on input "10" at bounding box center [75, 198] width 15 height 12
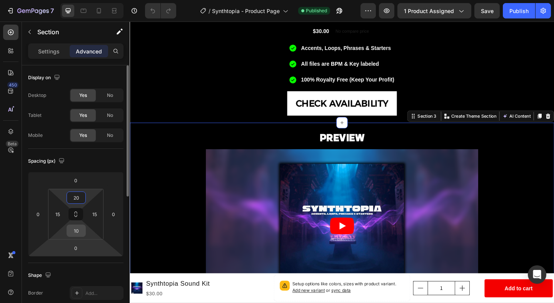
type input "20"
click at [78, 232] on input "10" at bounding box center [75, 231] width 15 height 12
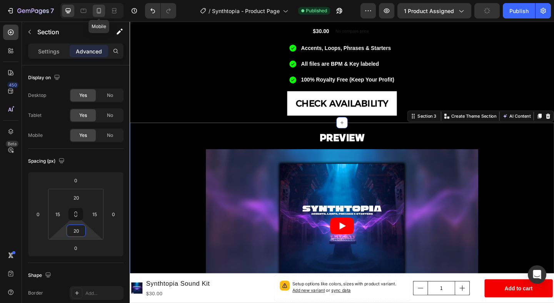
type input "20"
click at [103, 14] on div at bounding box center [99, 11] width 12 height 12
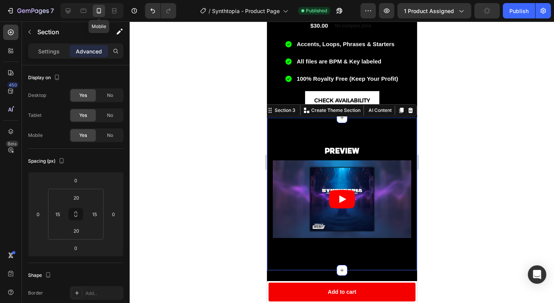
type input "70"
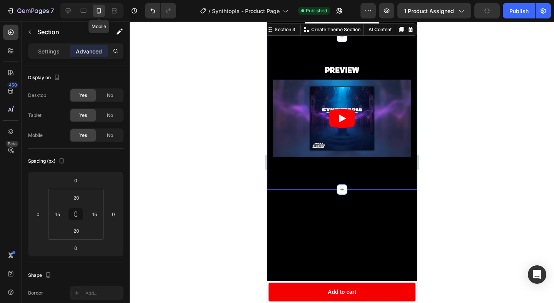
type input "42"
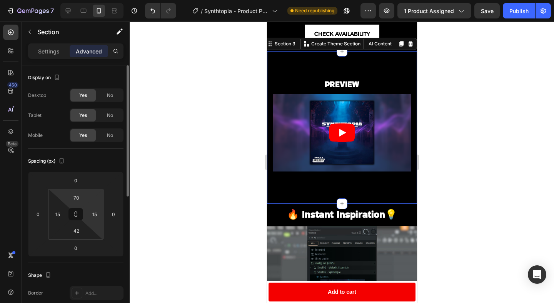
scroll to position [247, 0]
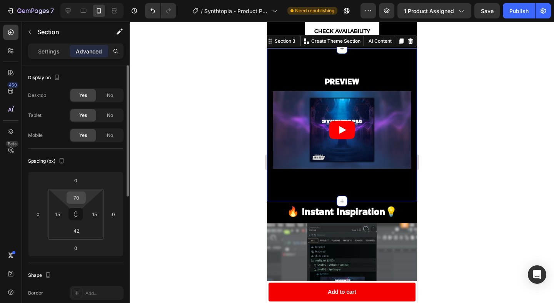
click at [78, 199] on input "70" at bounding box center [75, 198] width 15 height 12
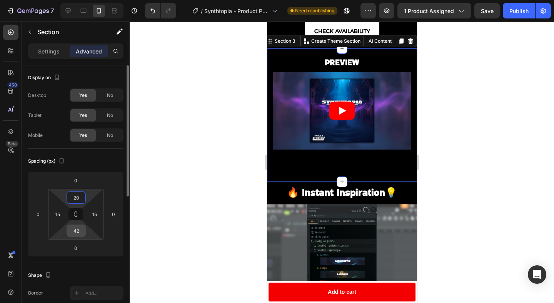
type input "20"
click at [79, 233] on input "42" at bounding box center [75, 231] width 15 height 12
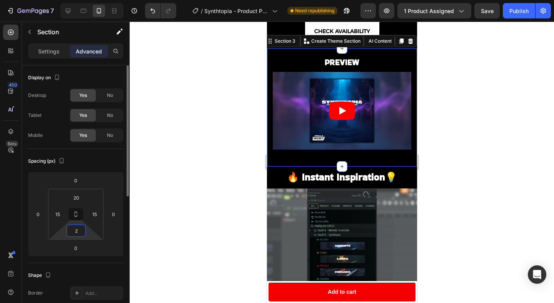
type input "20"
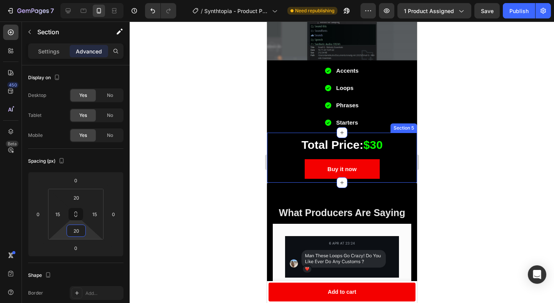
scroll to position [565, 0]
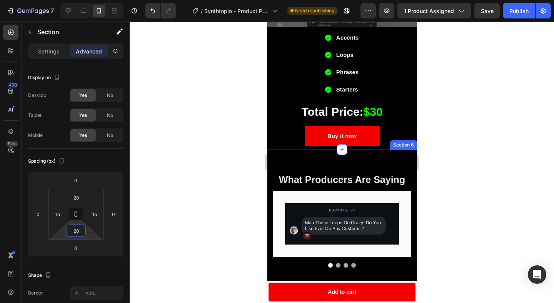
click at [403, 155] on div "What Producers Are Saying Heading Image Row Image Row Image Row Image Row Carou…" at bounding box center [342, 218] width 150 height 137
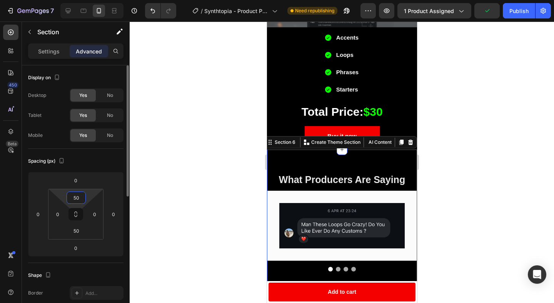
click at [78, 199] on input "50" at bounding box center [75, 198] width 15 height 12
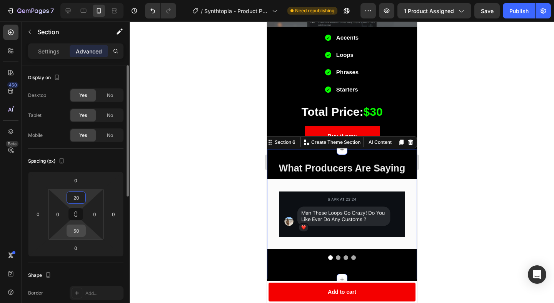
type input "20"
click at [78, 229] on input "50" at bounding box center [75, 231] width 15 height 12
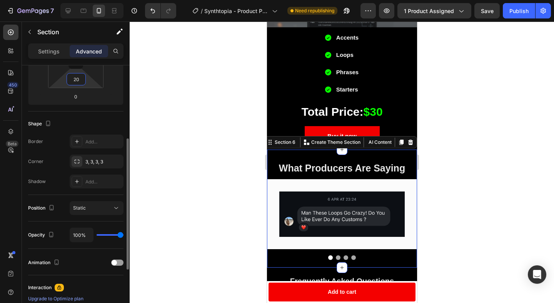
scroll to position [167, 0]
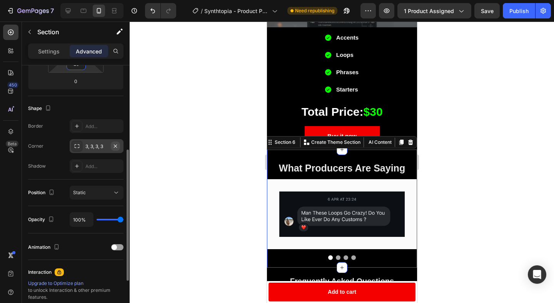
type input "20"
click at [114, 144] on icon "button" at bounding box center [115, 146] width 6 height 6
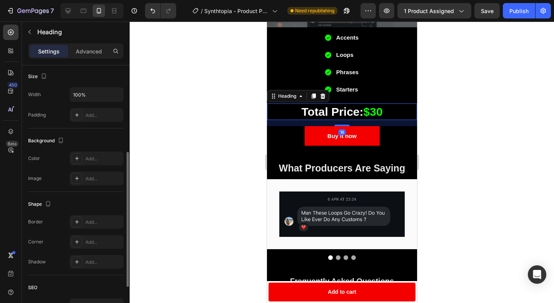
click at [291, 103] on h2 "Total Price: $30" at bounding box center [342, 111] width 150 height 17
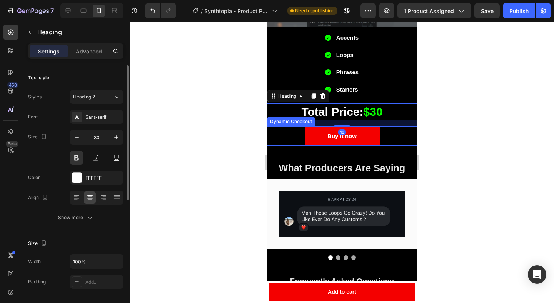
click at [282, 145] on div "Buy it now" at bounding box center [342, 136] width 150 height 20
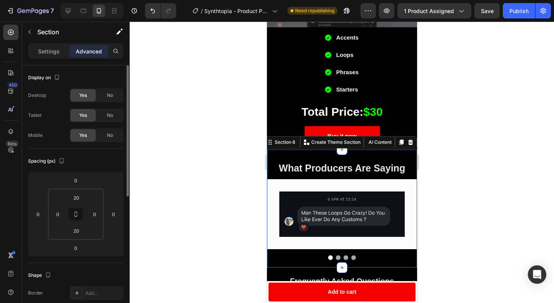
click at [288, 157] on div "What Producers Are Saying Heading Image Row Image Row Image Row Image Row Carou…" at bounding box center [342, 209] width 150 height 118
click at [465, 126] on div at bounding box center [342, 163] width 424 height 282
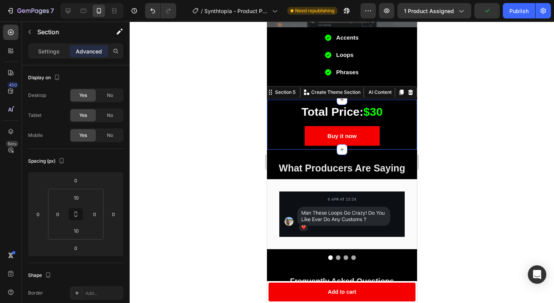
click at [410, 101] on div "Total Price: $30 Heading Buy it now Dynamic Checkout Product Section 5 Create T…" at bounding box center [342, 125] width 150 height 50
click at [78, 203] on input "10" at bounding box center [75, 198] width 15 height 12
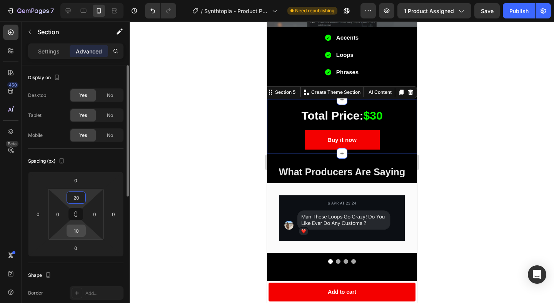
type input "20"
click at [77, 230] on input "10" at bounding box center [75, 231] width 15 height 12
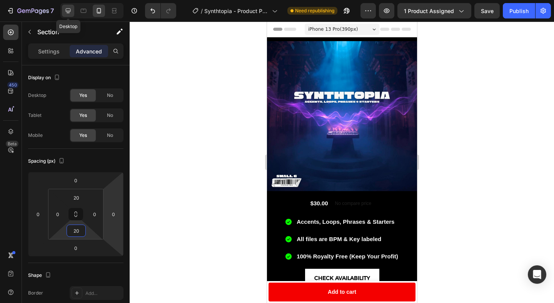
type input "20"
click at [70, 10] on icon at bounding box center [68, 11] width 8 height 8
type input "10"
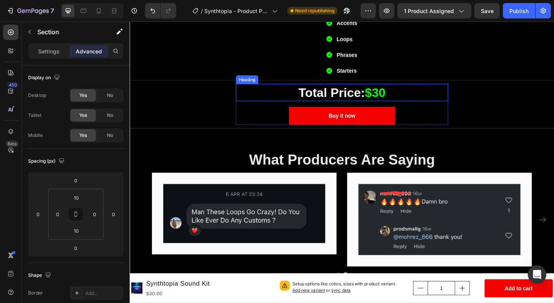
scroll to position [833, 0]
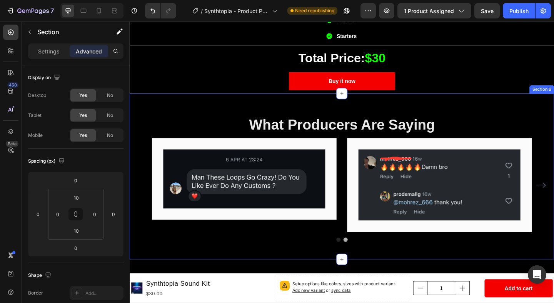
click at [195, 112] on div "What Producers Are Saying Heading Image Row Image Row Image Row Image Row Carou…" at bounding box center [361, 190] width 462 height 180
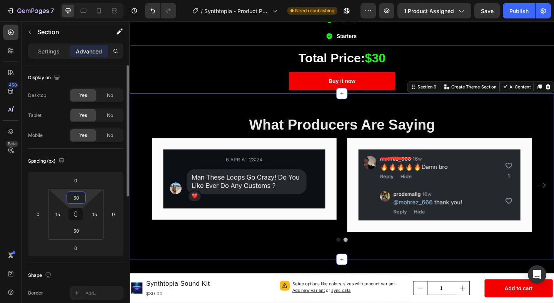
click at [79, 198] on input "50" at bounding box center [75, 198] width 15 height 12
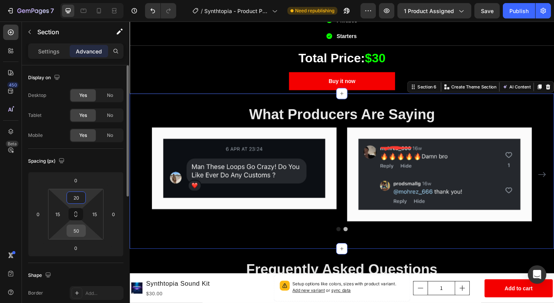
type input "20"
click at [75, 233] on input "50" at bounding box center [75, 231] width 15 height 12
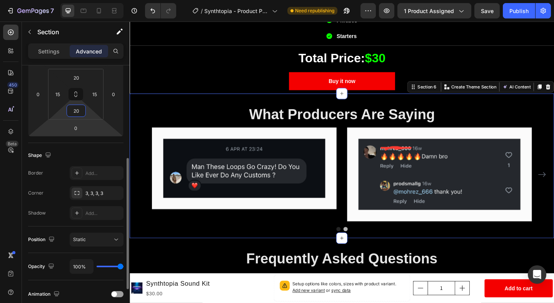
scroll to position [144, 0]
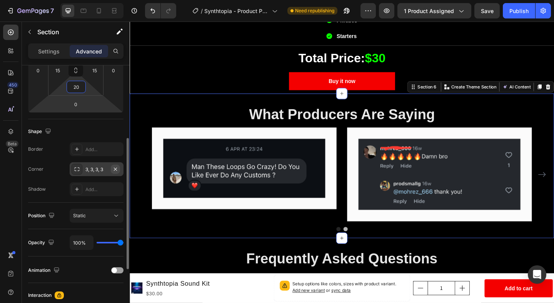
type input "20"
click at [116, 168] on icon "button" at bounding box center [115, 169] width 6 height 6
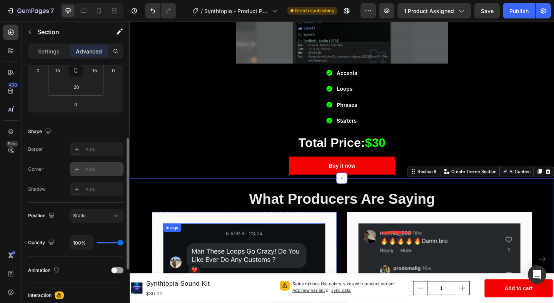
scroll to position [733, 0]
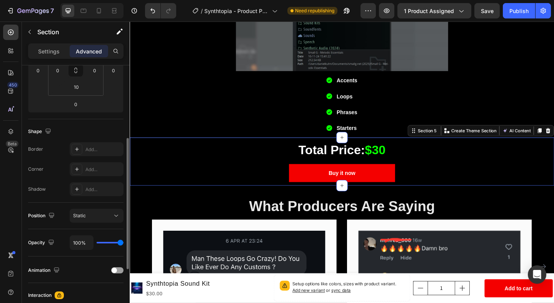
click at [196, 157] on div "Total Price: $30 Heading Buy it now Dynamic Checkout Product" at bounding box center [361, 174] width 462 height 45
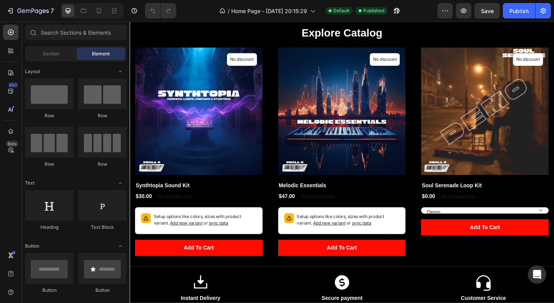
scroll to position [245, 0]
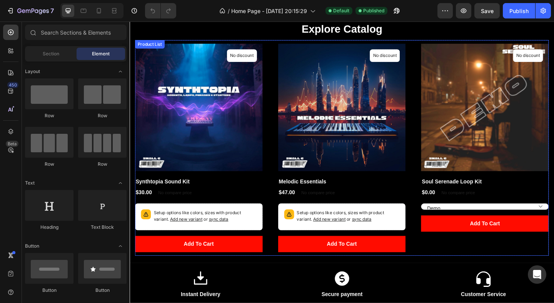
click at [483, 253] on div "(P) Images No discount Not be displayed when published Product Badge Row Soul S…" at bounding box center [516, 158] width 139 height 227
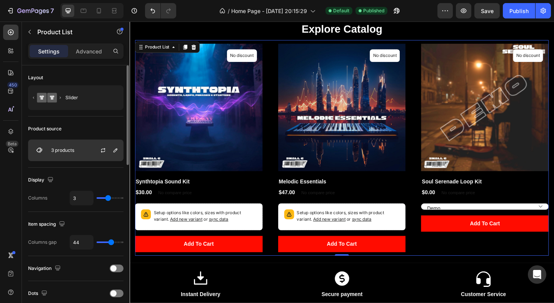
click at [73, 146] on div "3 products" at bounding box center [75, 151] width 95 height 22
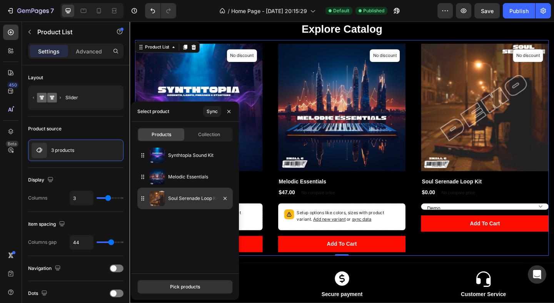
click at [189, 201] on p "Soul Serenade Loop Kit" at bounding box center [199, 199] width 62 height 8
click at [195, 197] on p "Soul Serenade Loop Kit" at bounding box center [199, 199] width 62 height 8
click at [183, 204] on div "Soul Serenade Loop Kit" at bounding box center [184, 199] width 95 height 22
click at [178, 287] on div "Pick products" at bounding box center [185, 286] width 30 height 7
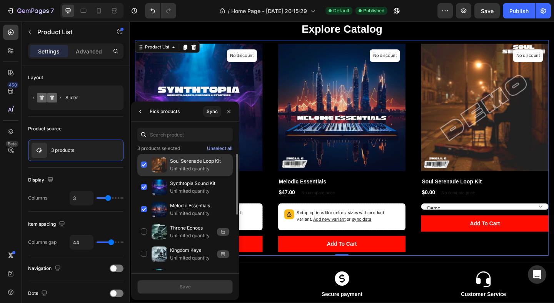
click at [195, 164] on p "Soul Serenade Loop Kit" at bounding box center [199, 161] width 59 height 8
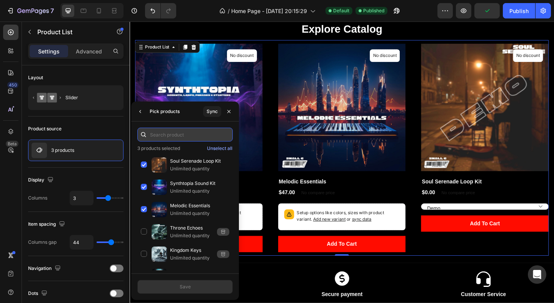
click at [187, 132] on input "text" at bounding box center [184, 135] width 95 height 14
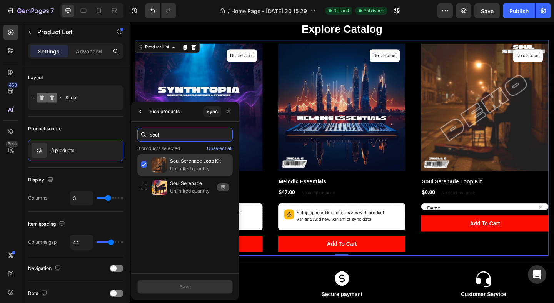
type input "soul"
click at [145, 165] on div "Soul Serenade Loop Kit Unlimited quantity" at bounding box center [184, 165] width 95 height 22
click at [141, 162] on div "Soul Serenade Loop Kit Unlimited quantity" at bounding box center [184, 165] width 95 height 22
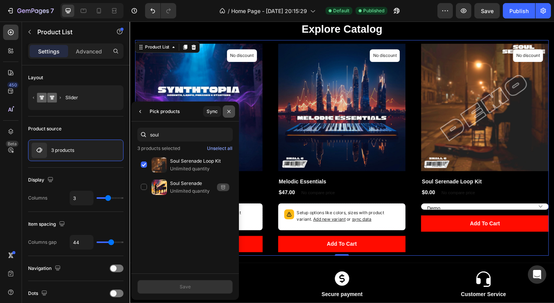
click at [229, 105] on button "button" at bounding box center [229, 111] width 12 height 12
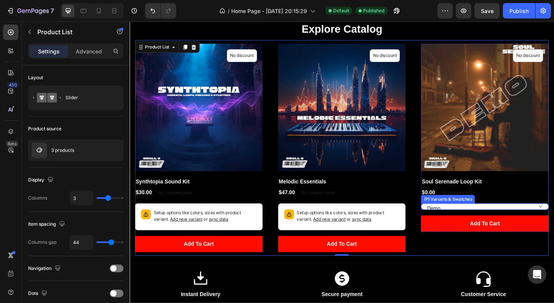
click at [477, 222] on select "Demo Full Kit" at bounding box center [516, 222] width 139 height 7
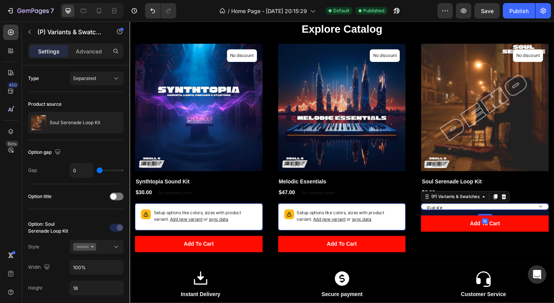
click at [447, 219] on select "Demo Full Kit" at bounding box center [516, 222] width 139 height 7
select select "Full Kit"
click at [539, 210] on icon at bounding box center [536, 211] width 5 height 5
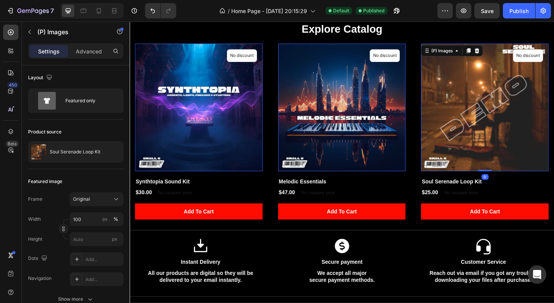
click at [531, 98] on img at bounding box center [516, 114] width 139 height 139
click at [478, 53] on div "(P) Images" at bounding box center [469, 53] width 26 height 7
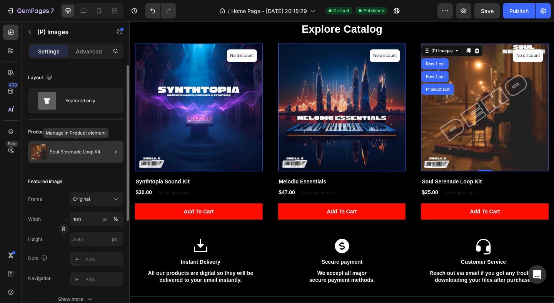
click at [65, 155] on div "Soul Serenade Loop Kit" at bounding box center [75, 152] width 95 height 22
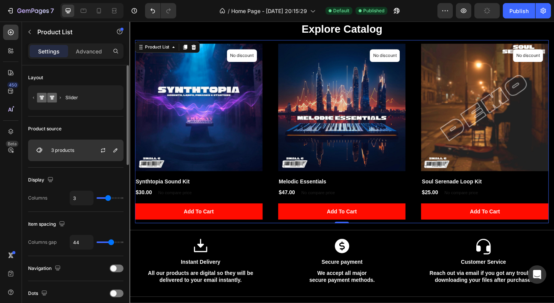
click at [89, 150] on div at bounding box center [106, 150] width 34 height 21
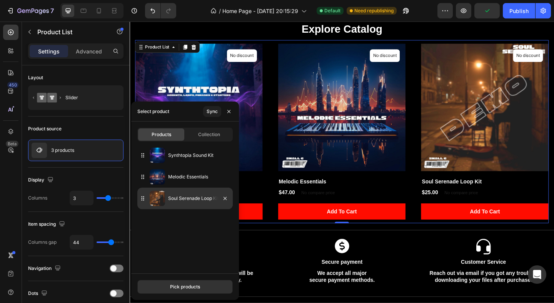
click at [187, 207] on div "Soul Serenade Loop Kit" at bounding box center [184, 199] width 95 height 22
click at [223, 198] on icon "button" at bounding box center [225, 198] width 6 height 6
click at [225, 198] on icon "button" at bounding box center [224, 198] width 3 height 3
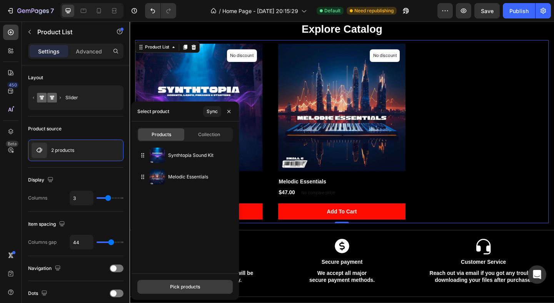
click at [180, 287] on div "Pick products" at bounding box center [185, 286] width 30 height 7
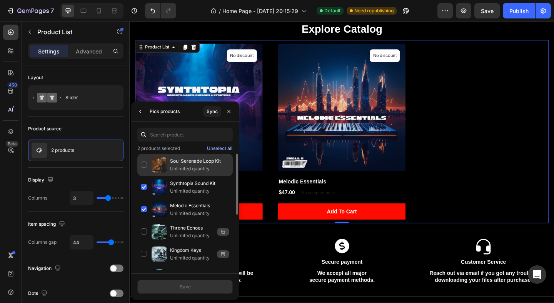
click at [145, 164] on div "Soul Serenade Loop Kit Unlimited quantity" at bounding box center [184, 165] width 95 height 22
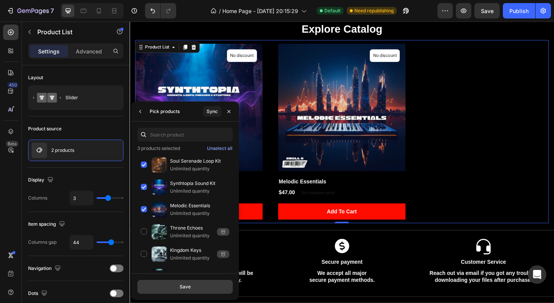
click at [211, 287] on button "Save" at bounding box center [184, 287] width 95 height 14
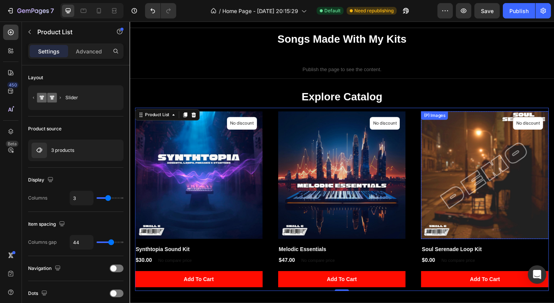
scroll to position [165, 0]
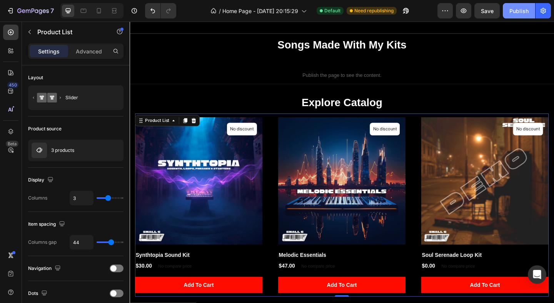
click at [521, 11] on div "Publish" at bounding box center [518, 11] width 19 height 8
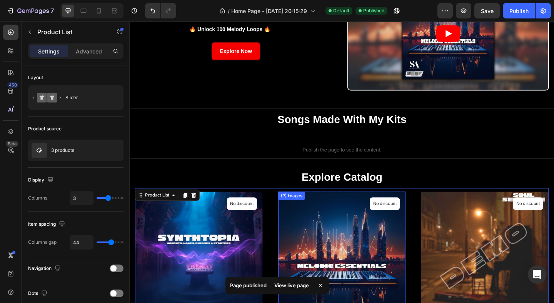
scroll to position [0, 0]
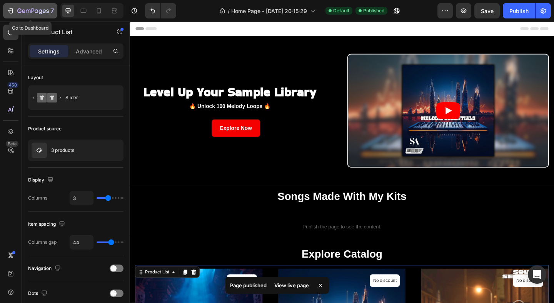
click at [25, 12] on icon "button" at bounding box center [33, 11] width 32 height 7
